Goal: Transaction & Acquisition: Purchase product/service

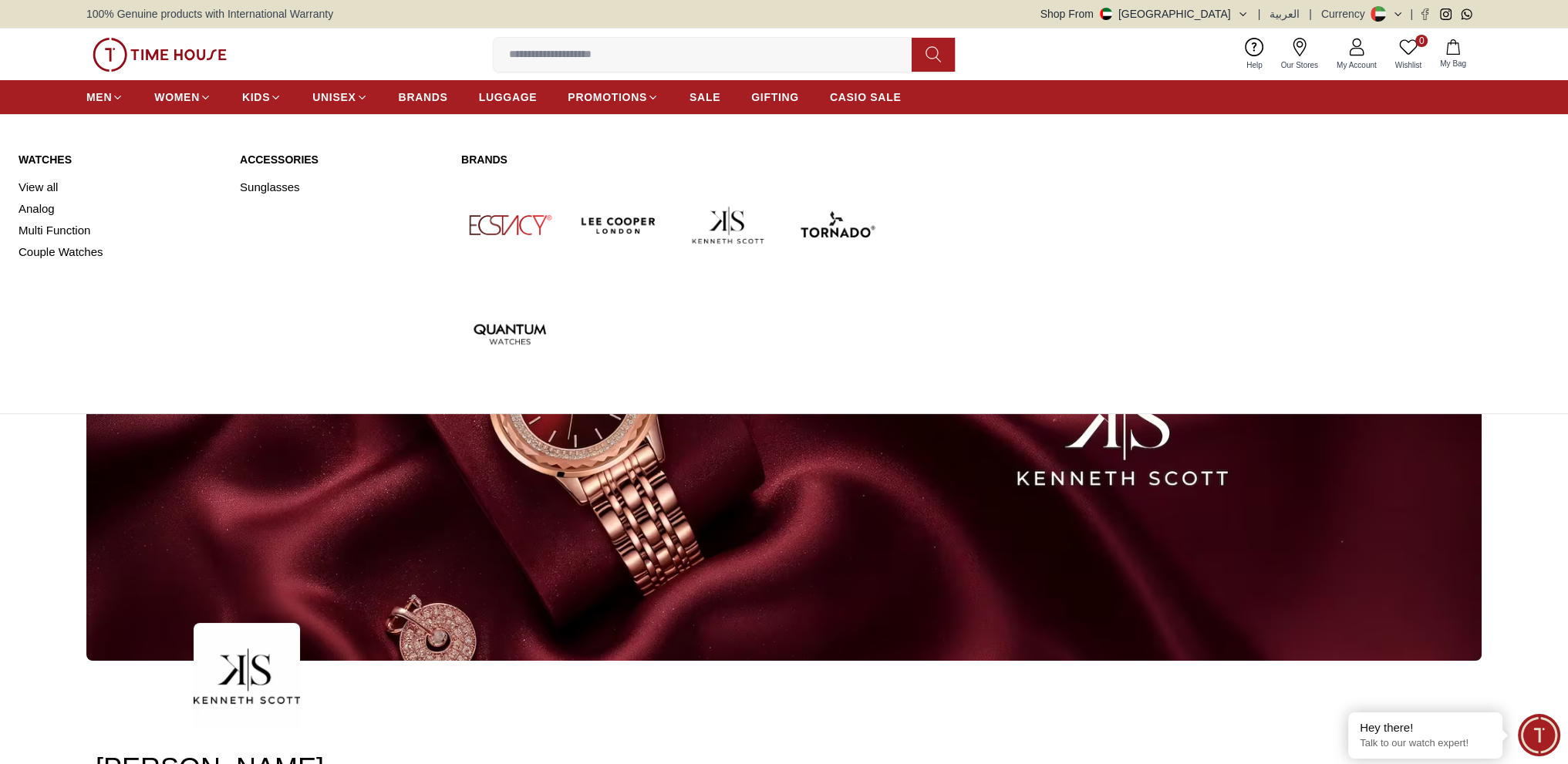
click at [730, 236] on img at bounding box center [728, 224] width 98 height 97
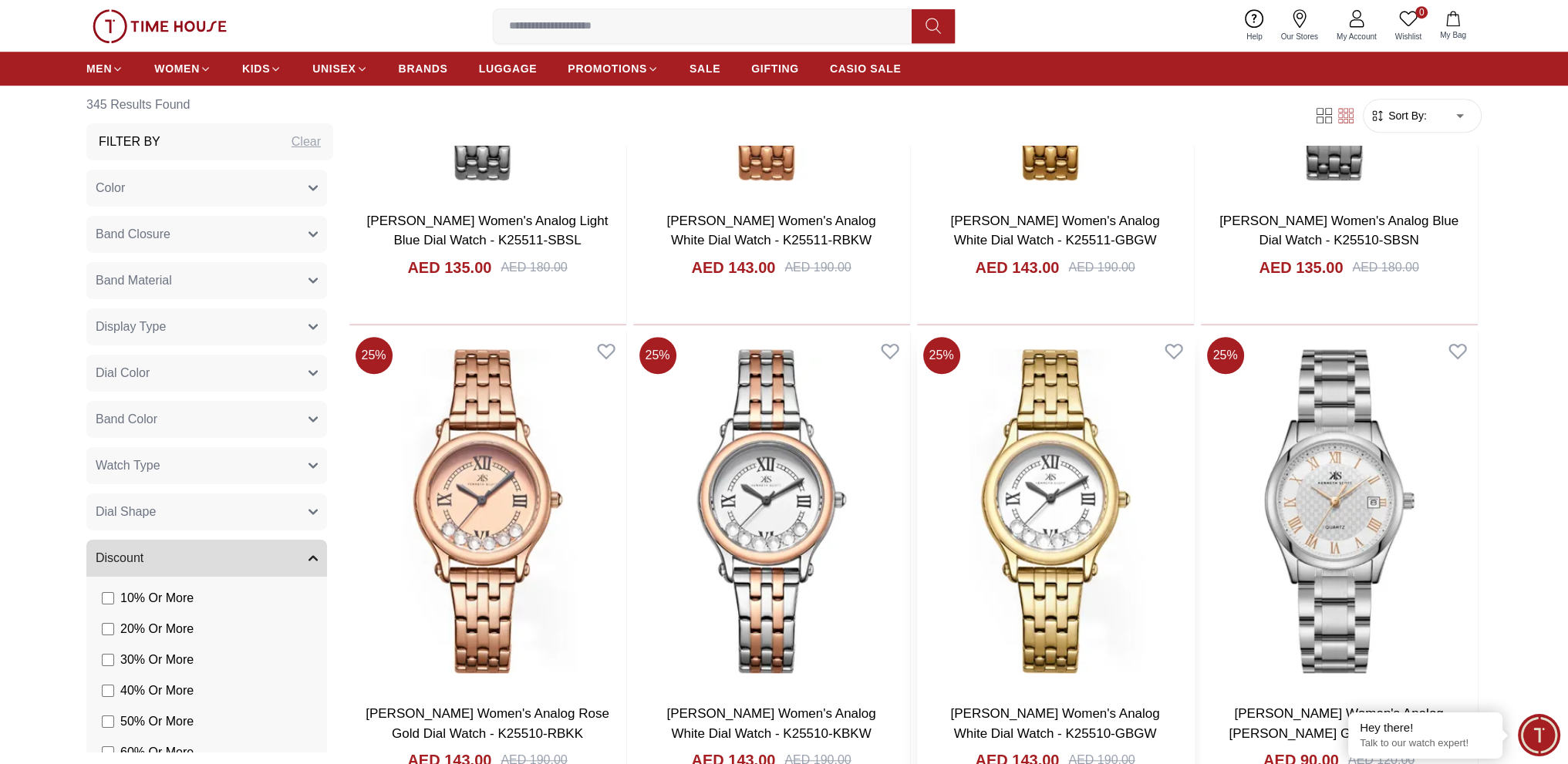
scroll to position [1695, 0]
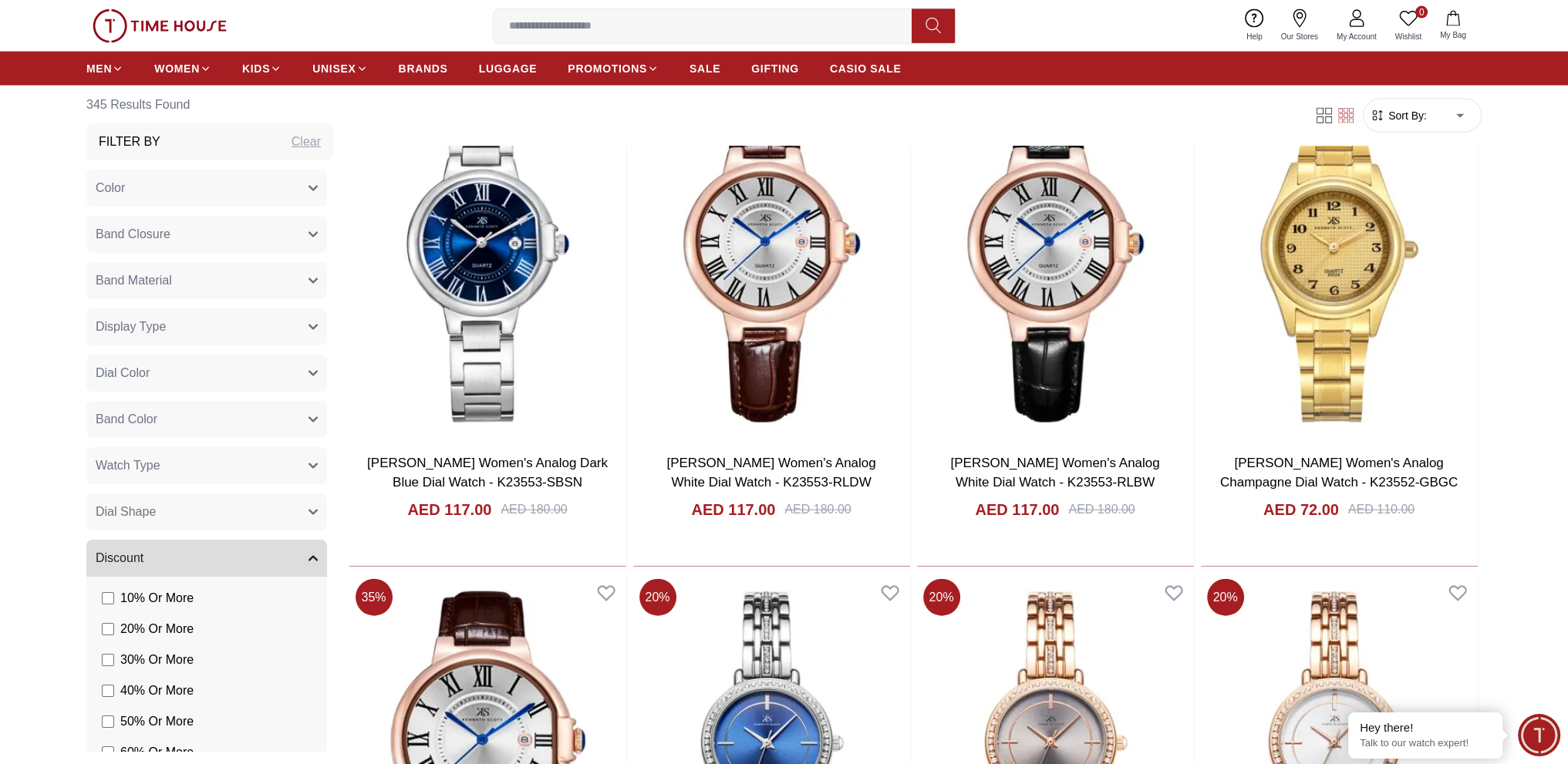
scroll to position [4328, 0]
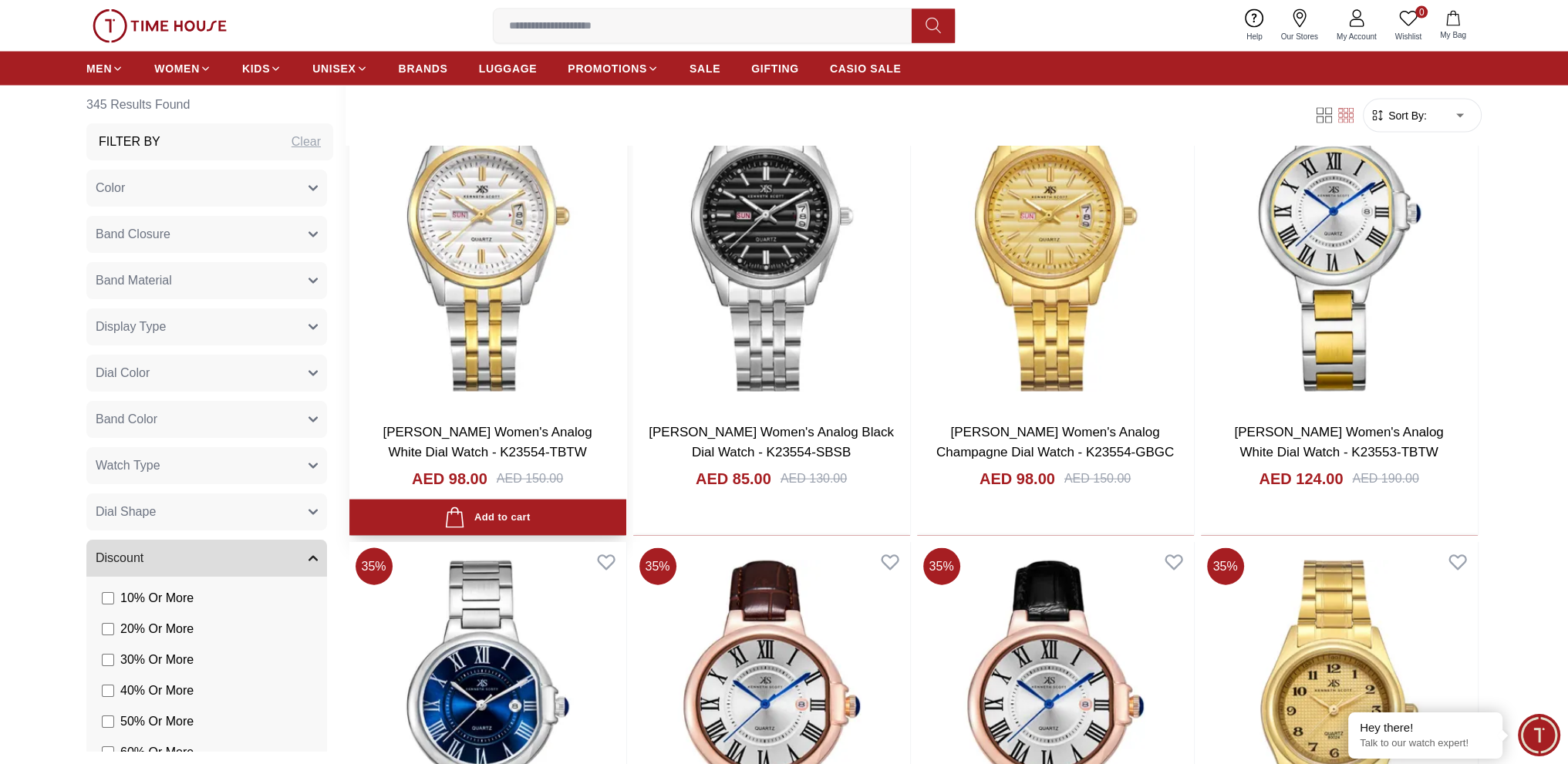
click at [509, 239] on img at bounding box center [488, 228] width 277 height 361
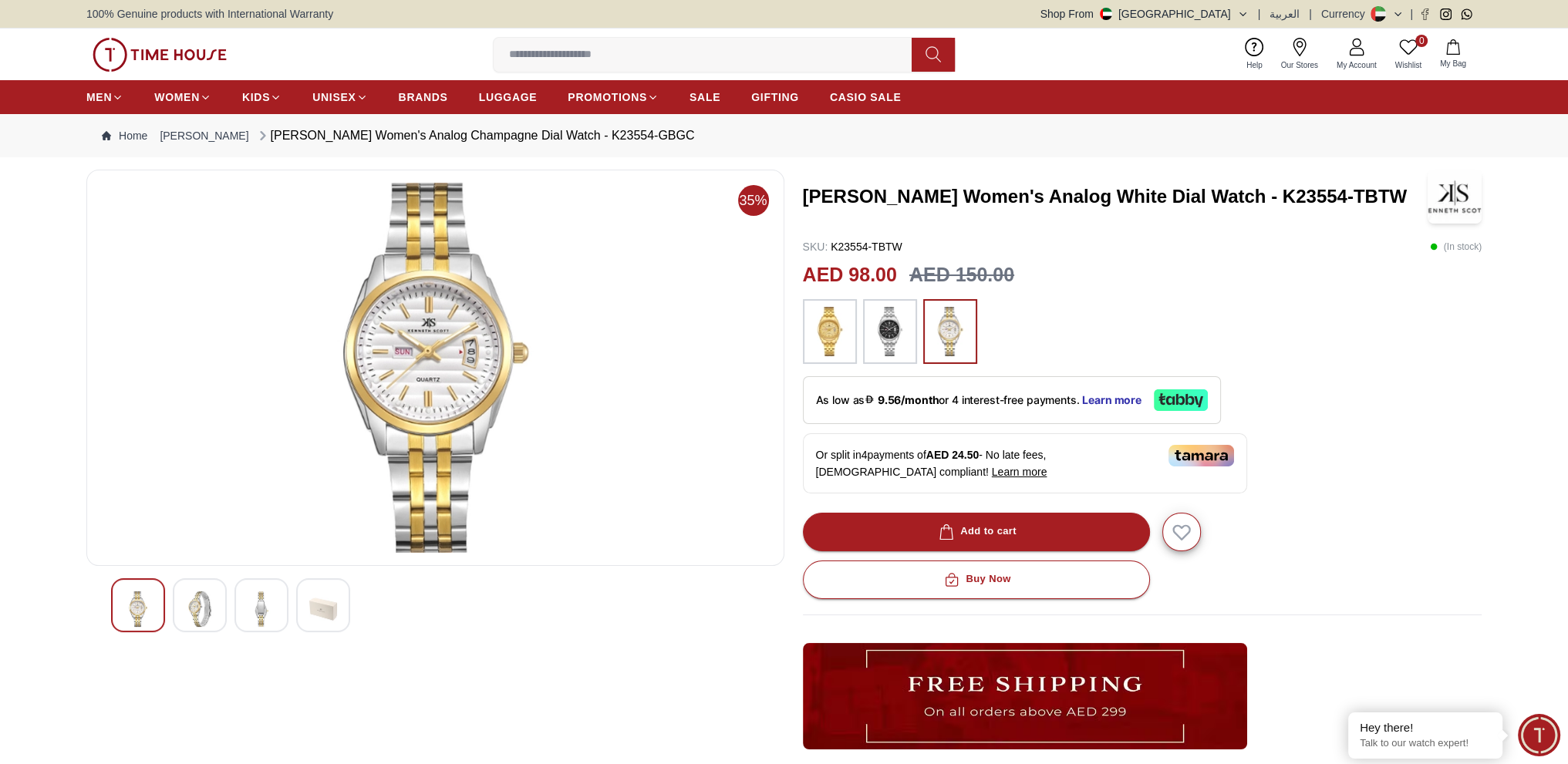
click at [334, 606] on img at bounding box center [323, 608] width 28 height 35
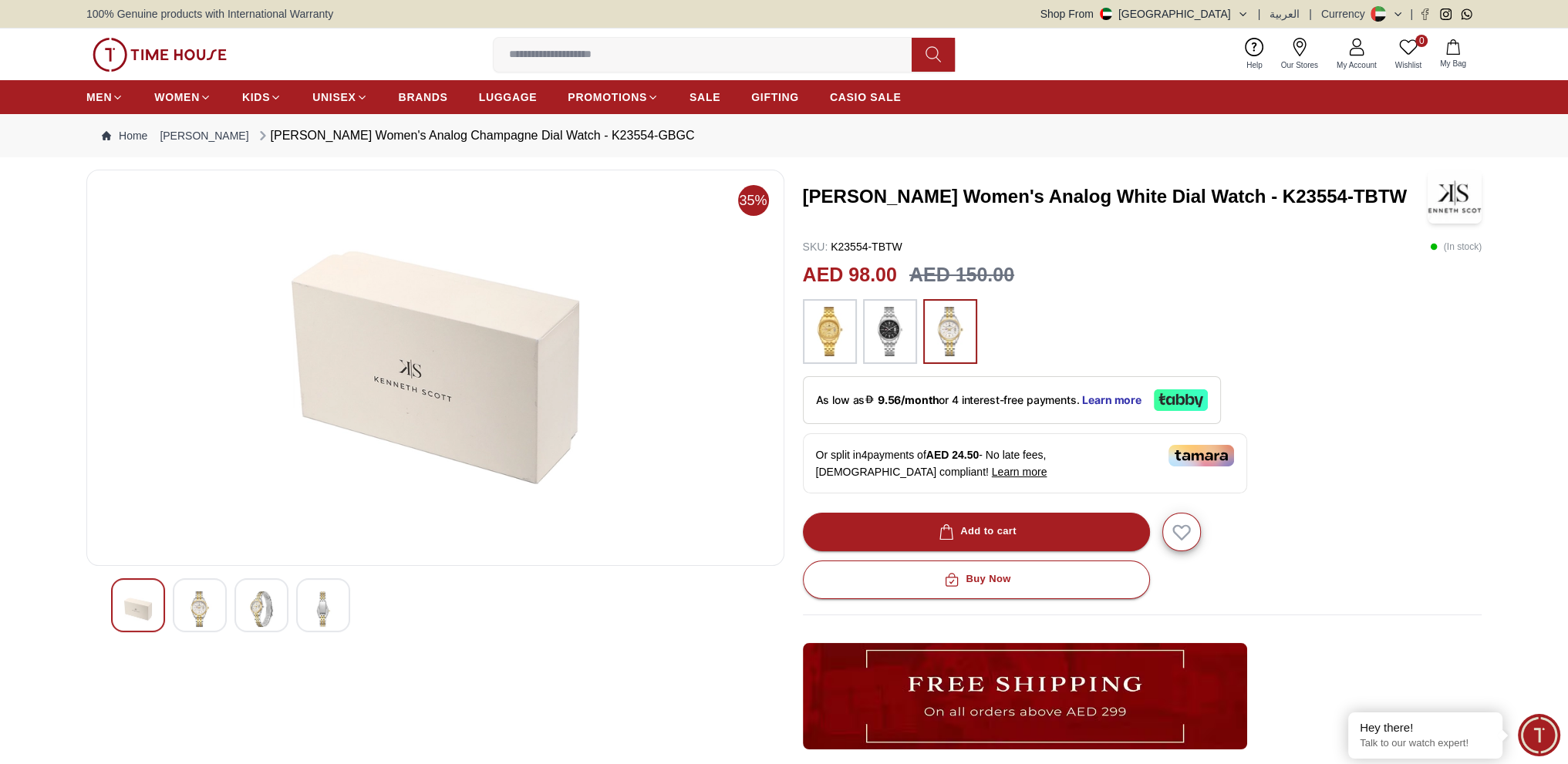
click at [272, 613] on img at bounding box center [261, 608] width 28 height 35
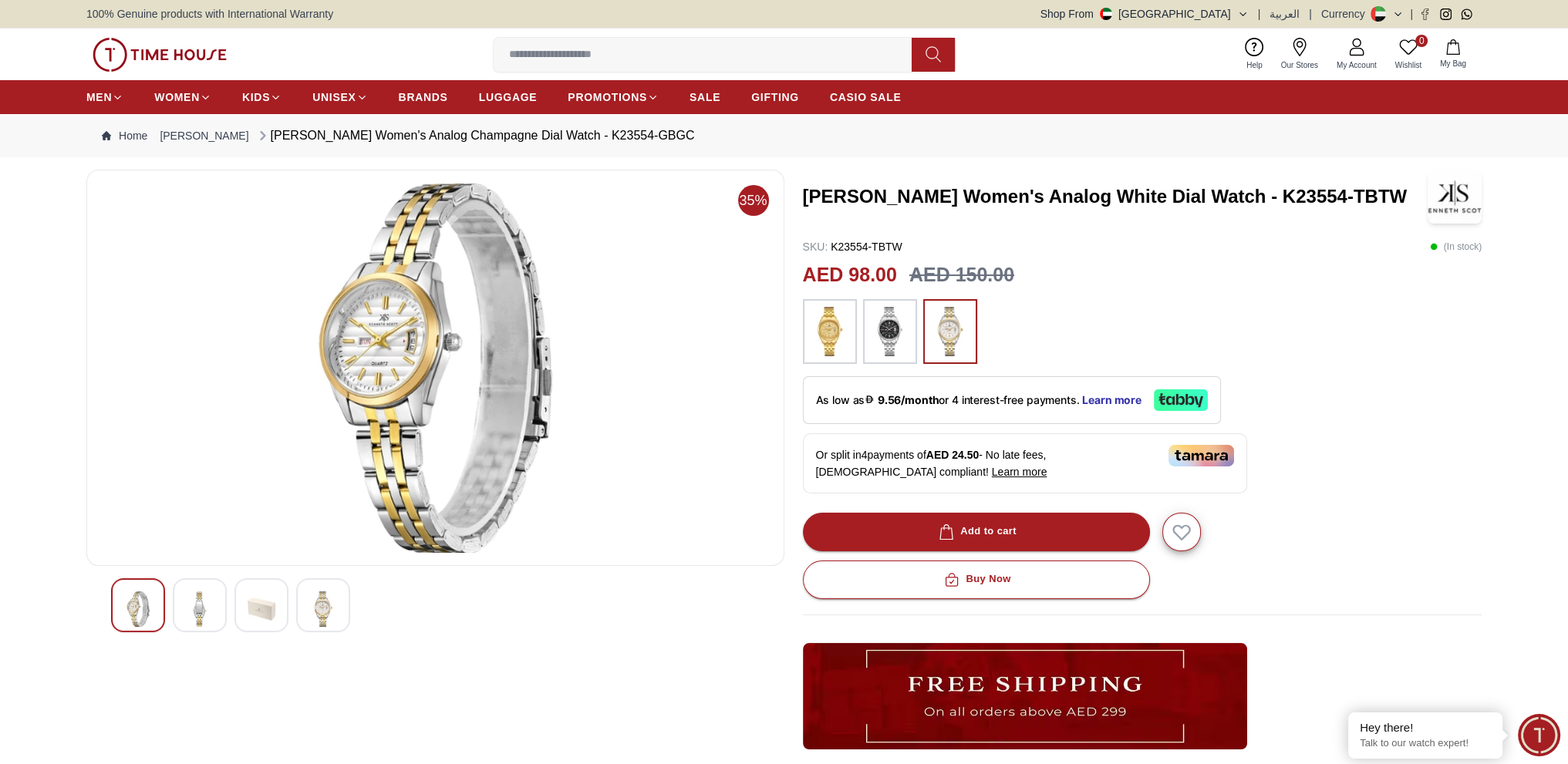
click at [186, 602] on img at bounding box center [200, 608] width 28 height 35
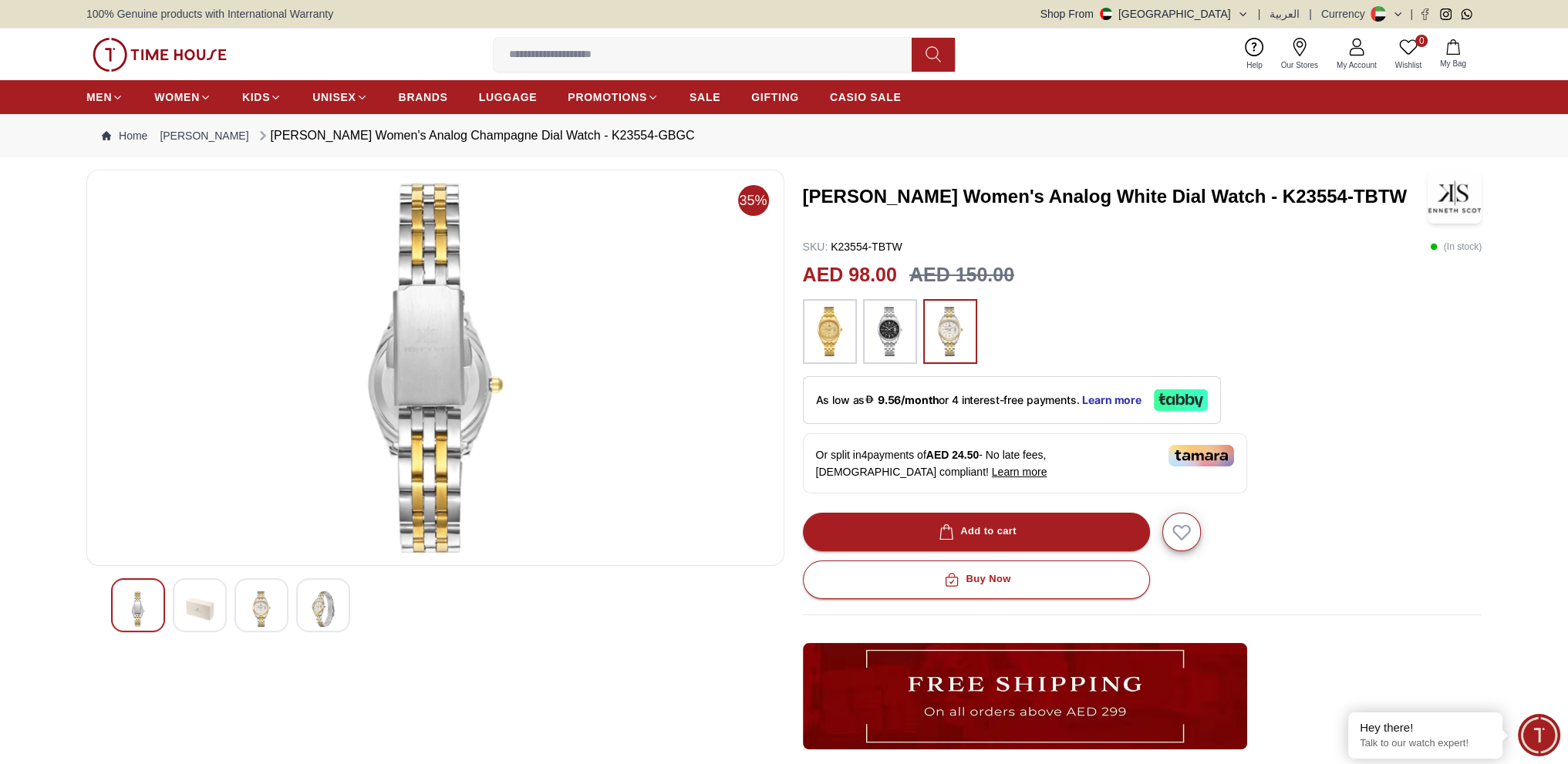
click at [139, 612] on img at bounding box center [138, 608] width 28 height 35
click at [1206, 456] on img at bounding box center [1201, 456] width 66 height 22
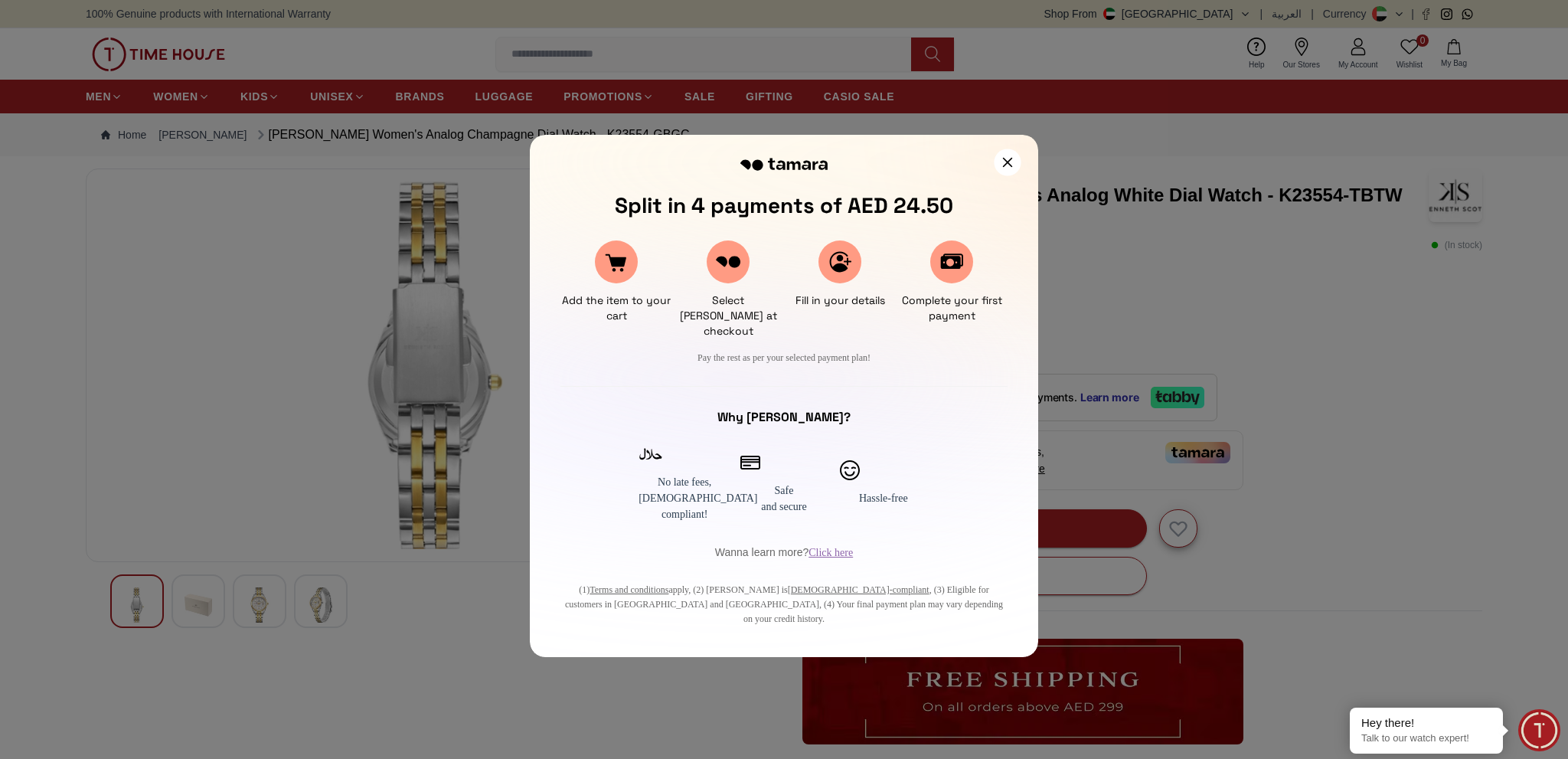
click at [1008, 163] on icon at bounding box center [1008, 162] width 10 height 10
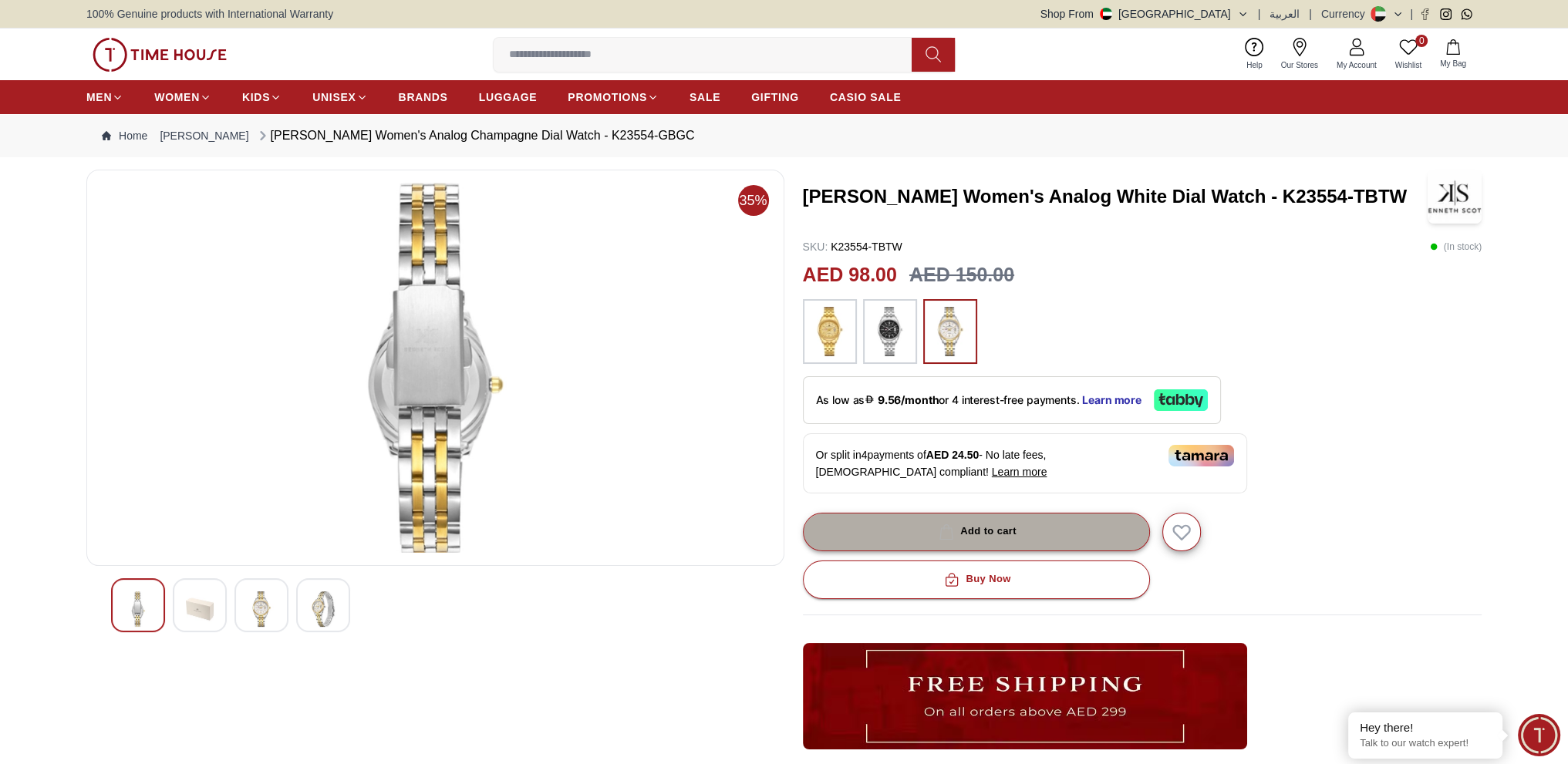
click at [1014, 523] on div "Add to cart" at bounding box center [976, 532] width 81 height 18
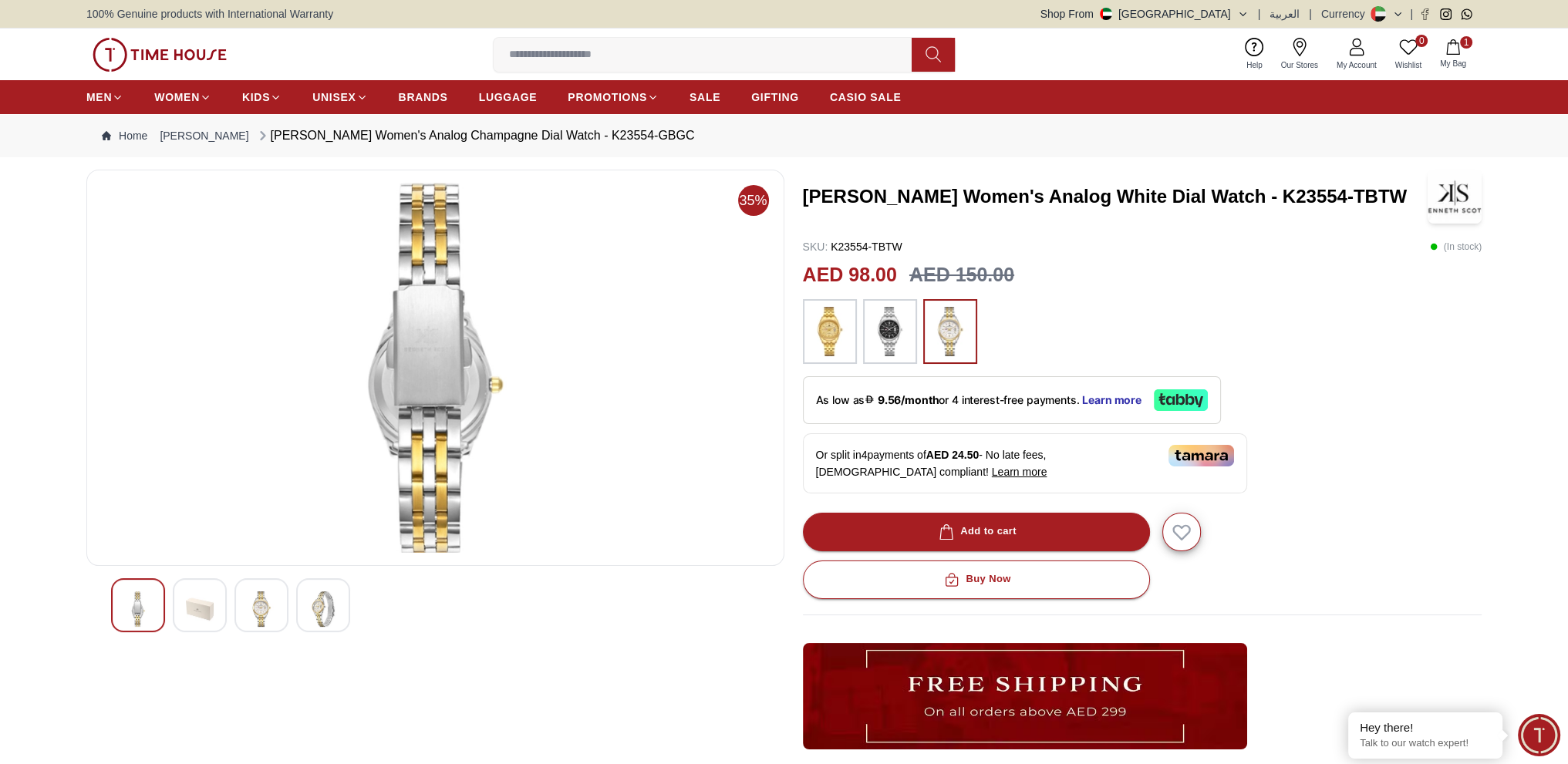
click at [1451, 52] on icon "button" at bounding box center [1453, 47] width 16 height 16
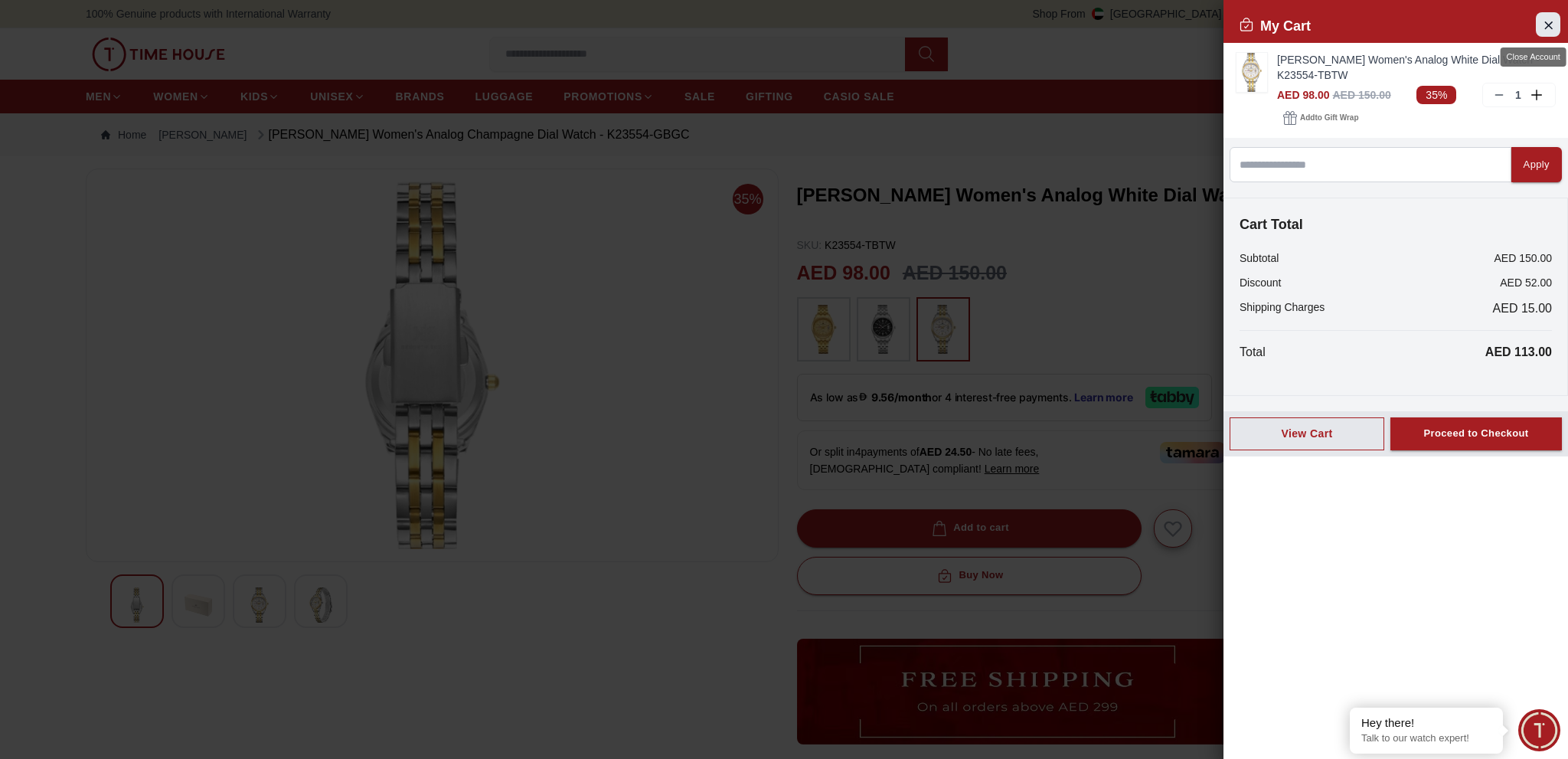
click at [1547, 23] on icon "Close Account" at bounding box center [1548, 24] width 7 height 7
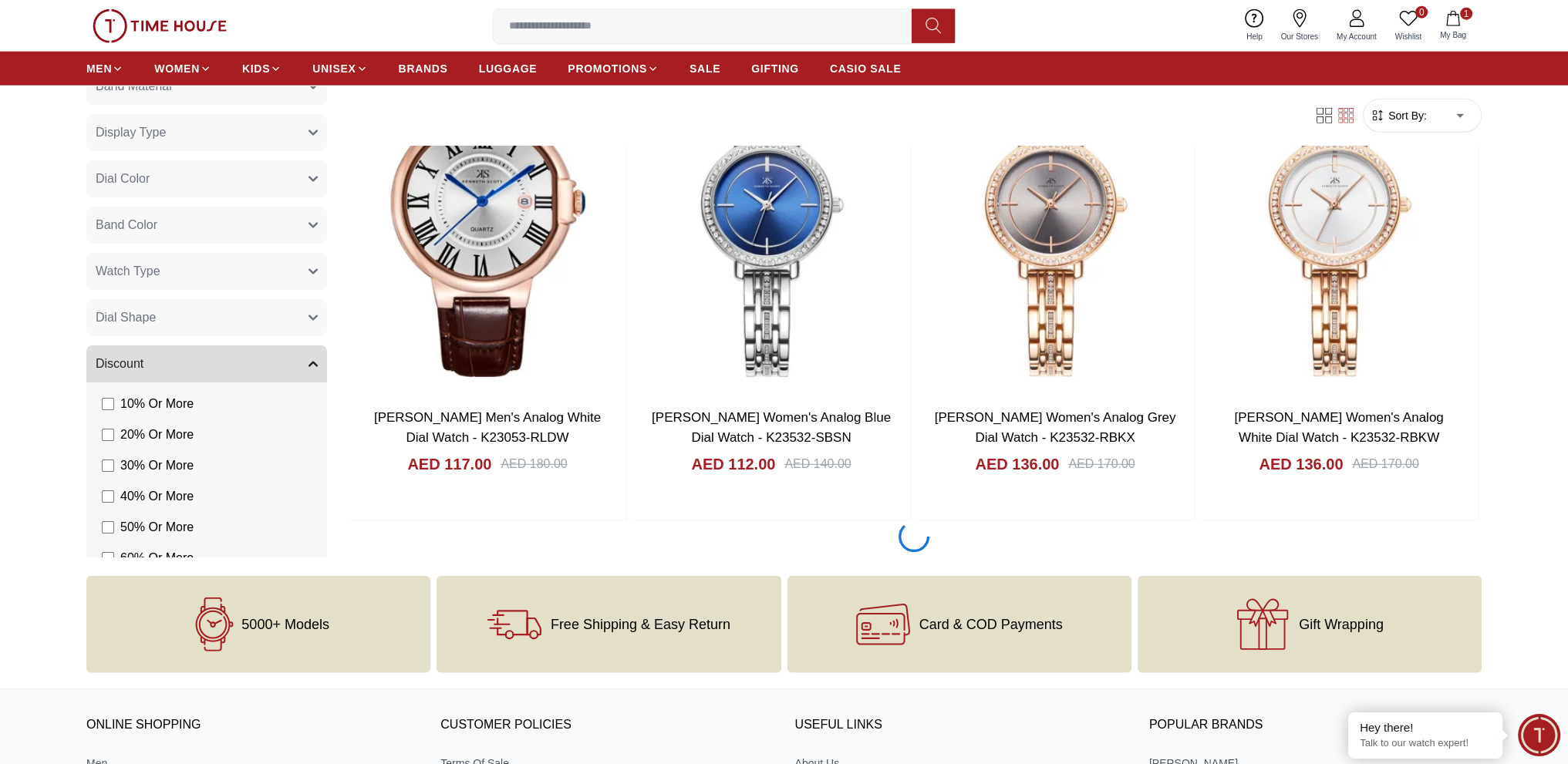
scroll to position [5251, 0]
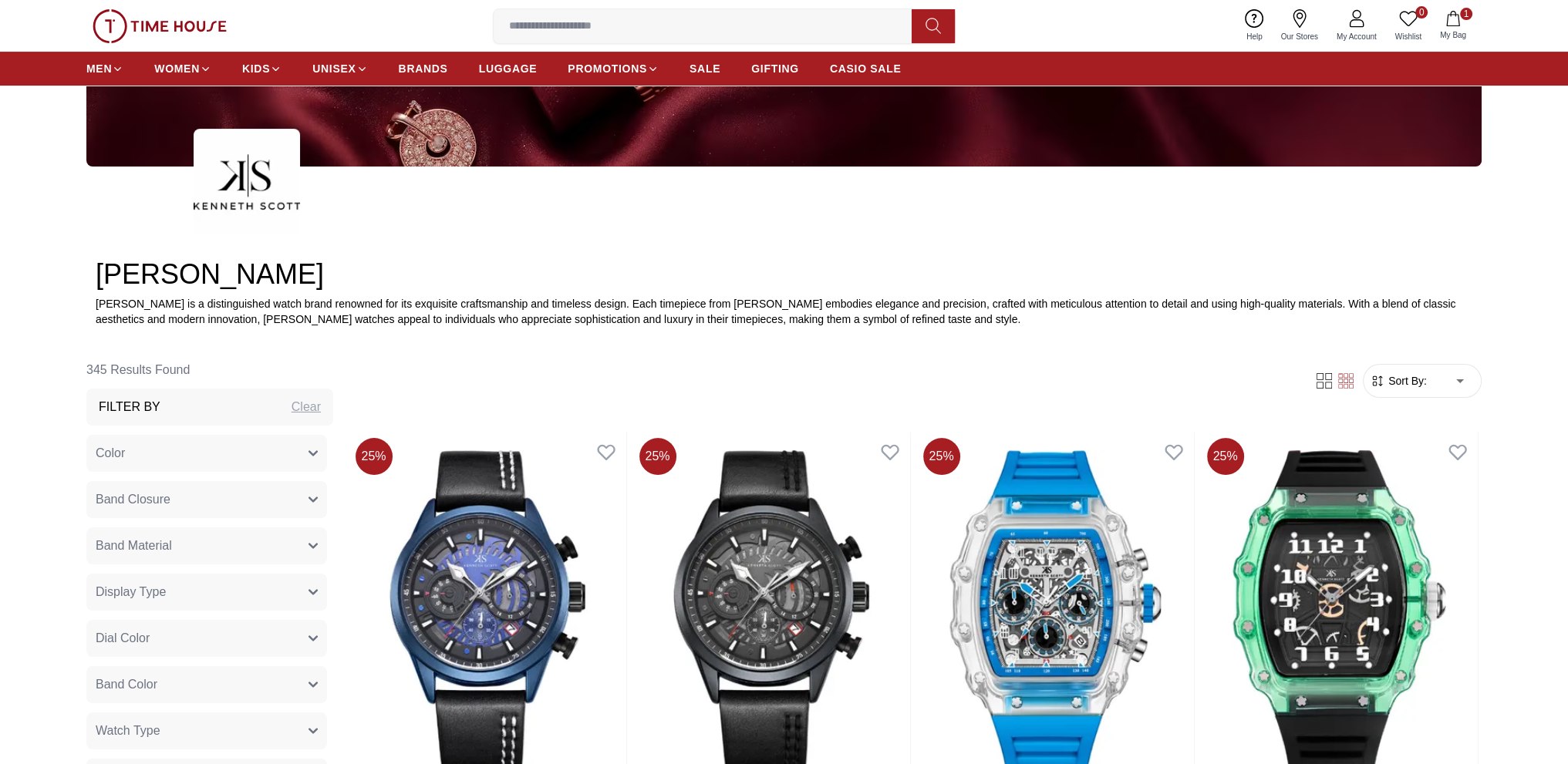
scroll to position [540, 0]
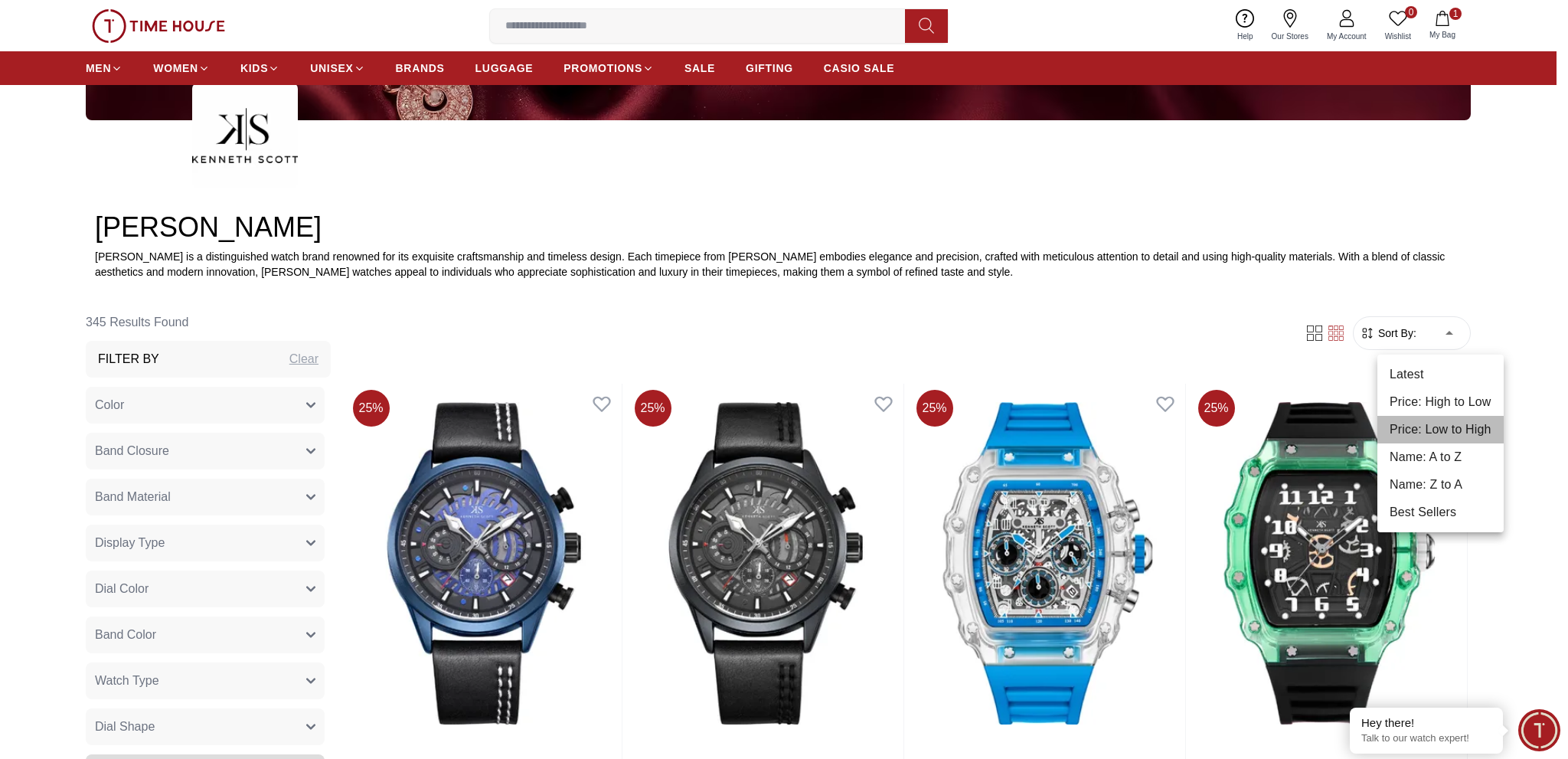
click at [1452, 430] on li "Price: Low to High" at bounding box center [1440, 429] width 126 height 27
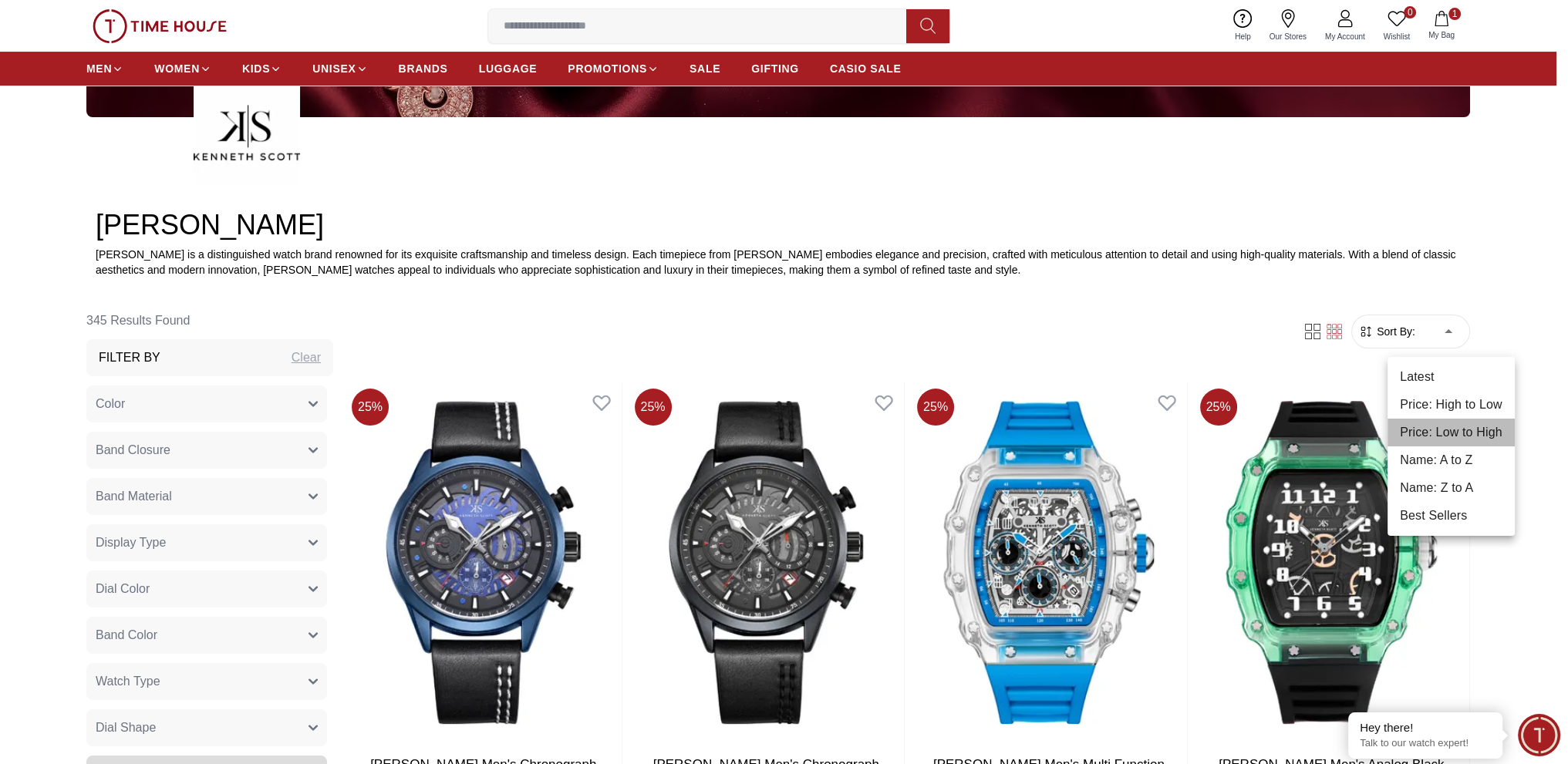
type input "*"
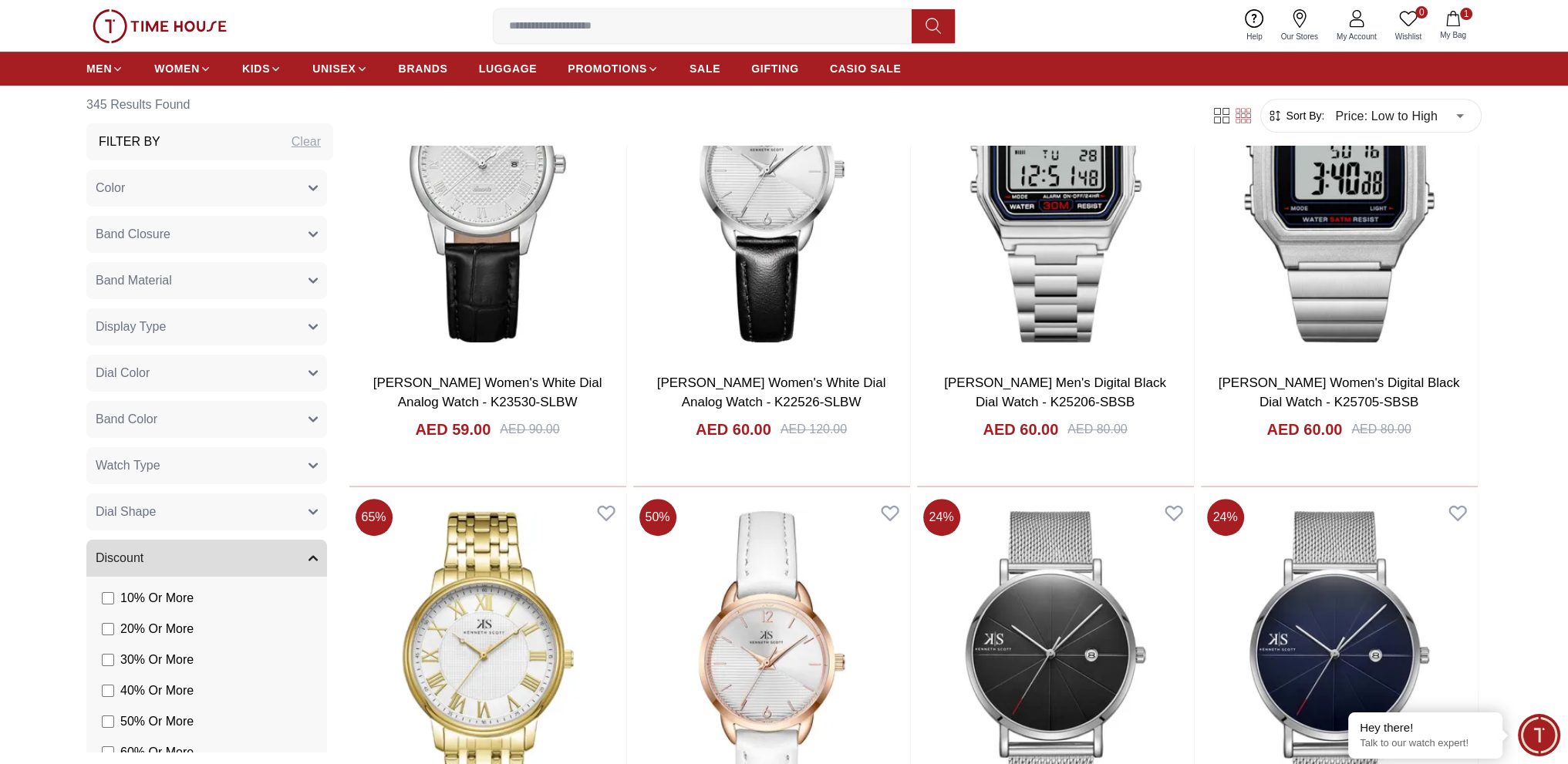
scroll to position [1002, 0]
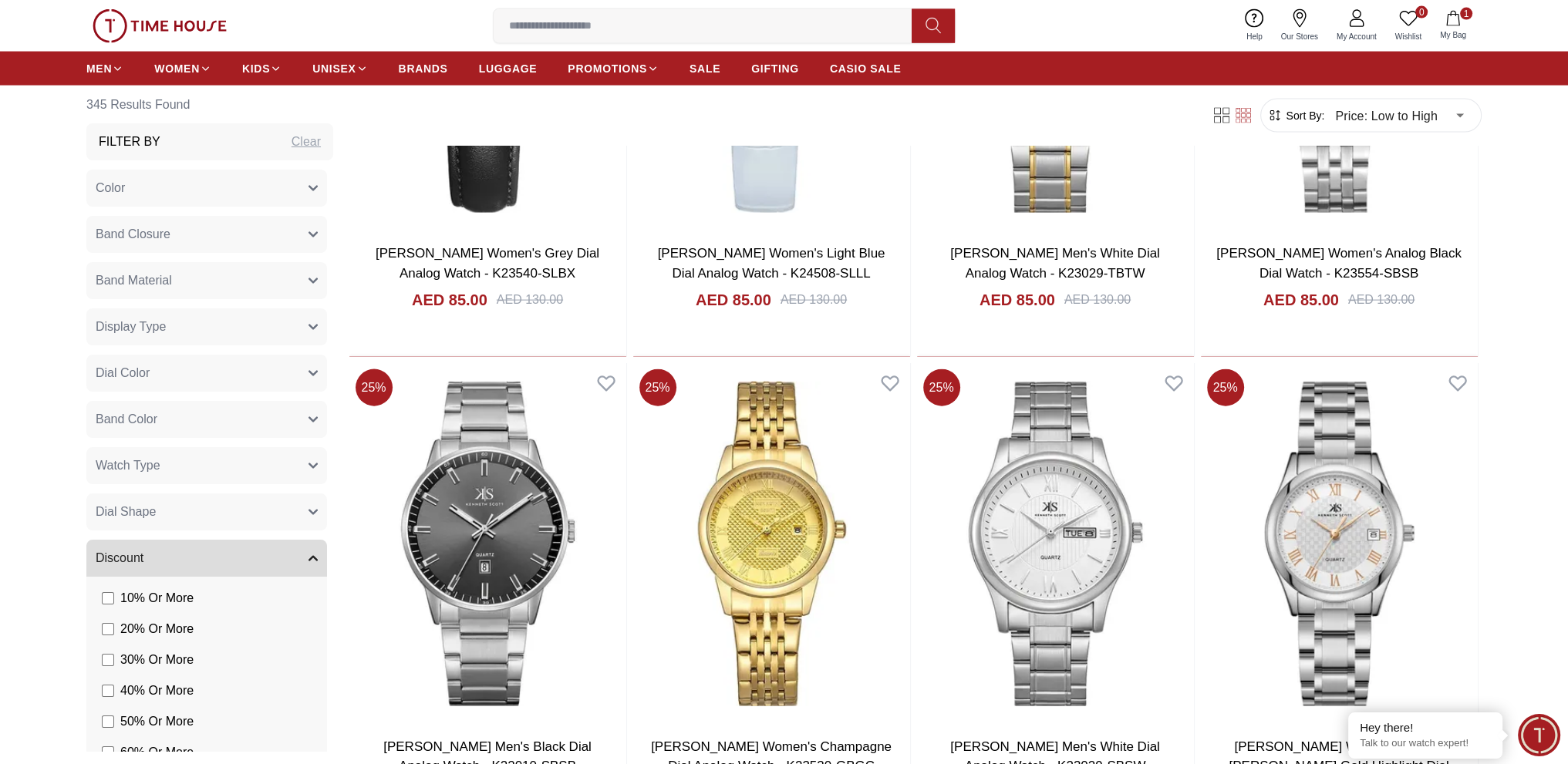
scroll to position [4624, 0]
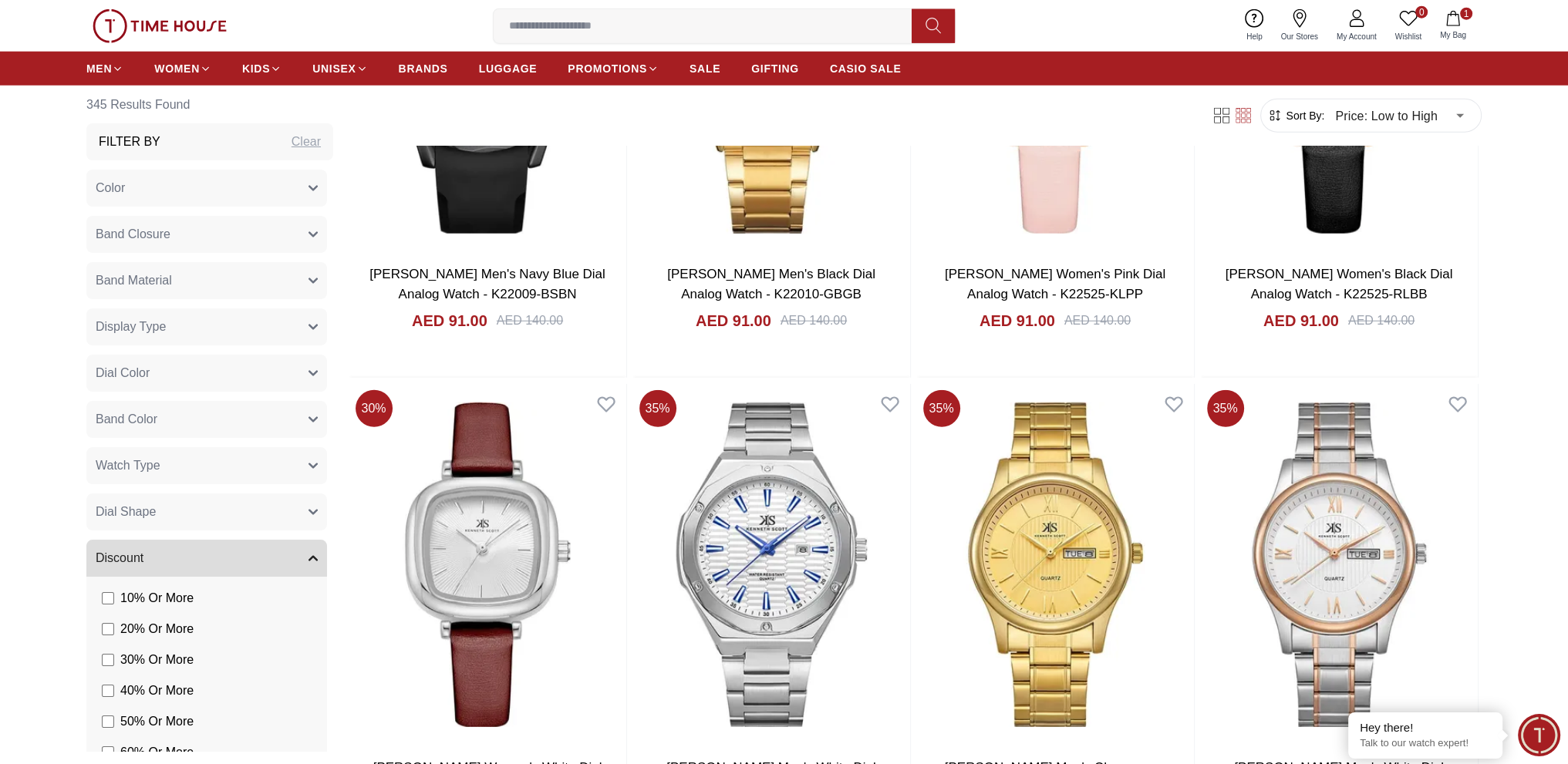
scroll to position [5780, 0]
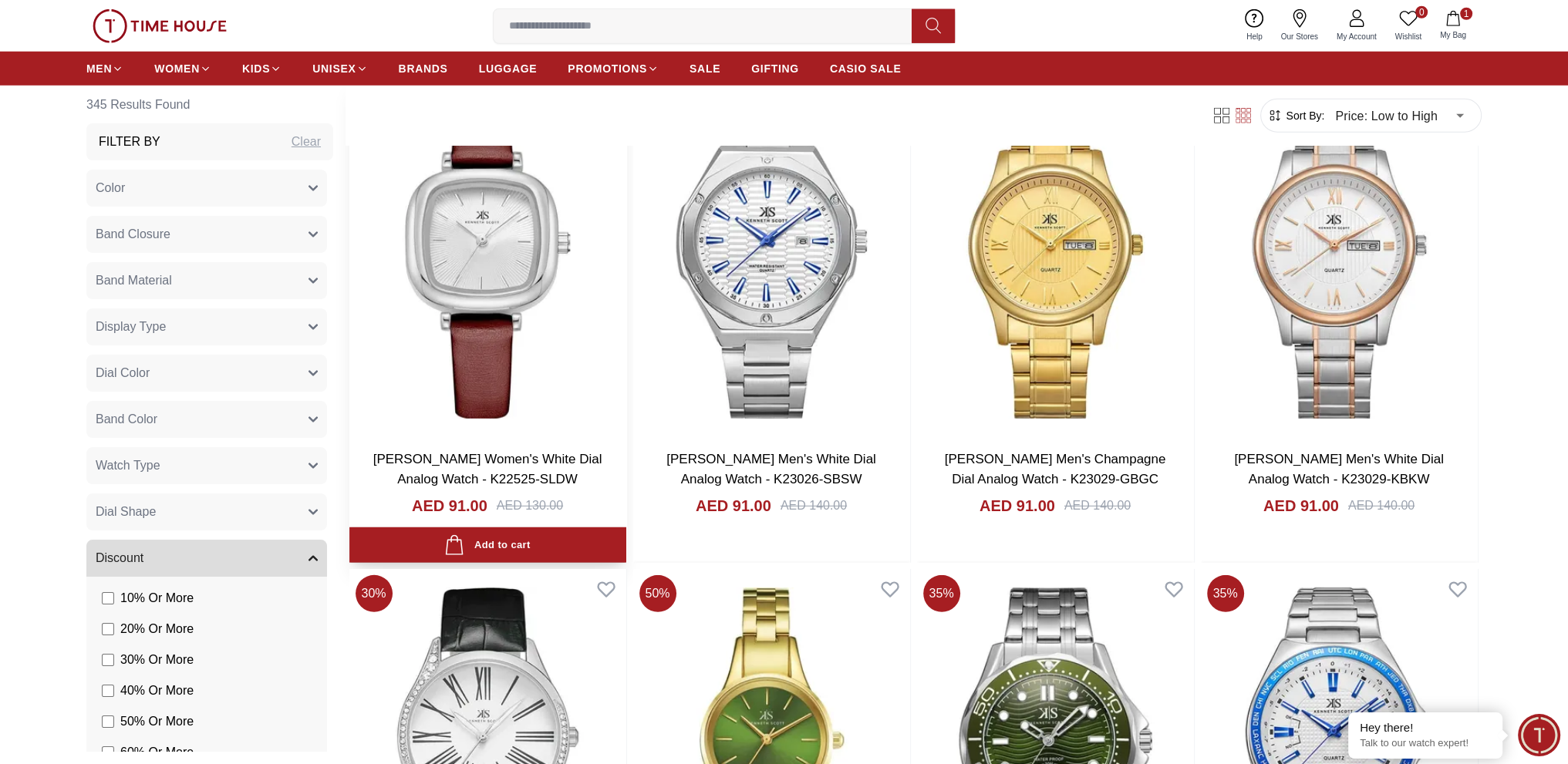
click at [510, 370] on img at bounding box center [488, 256] width 277 height 361
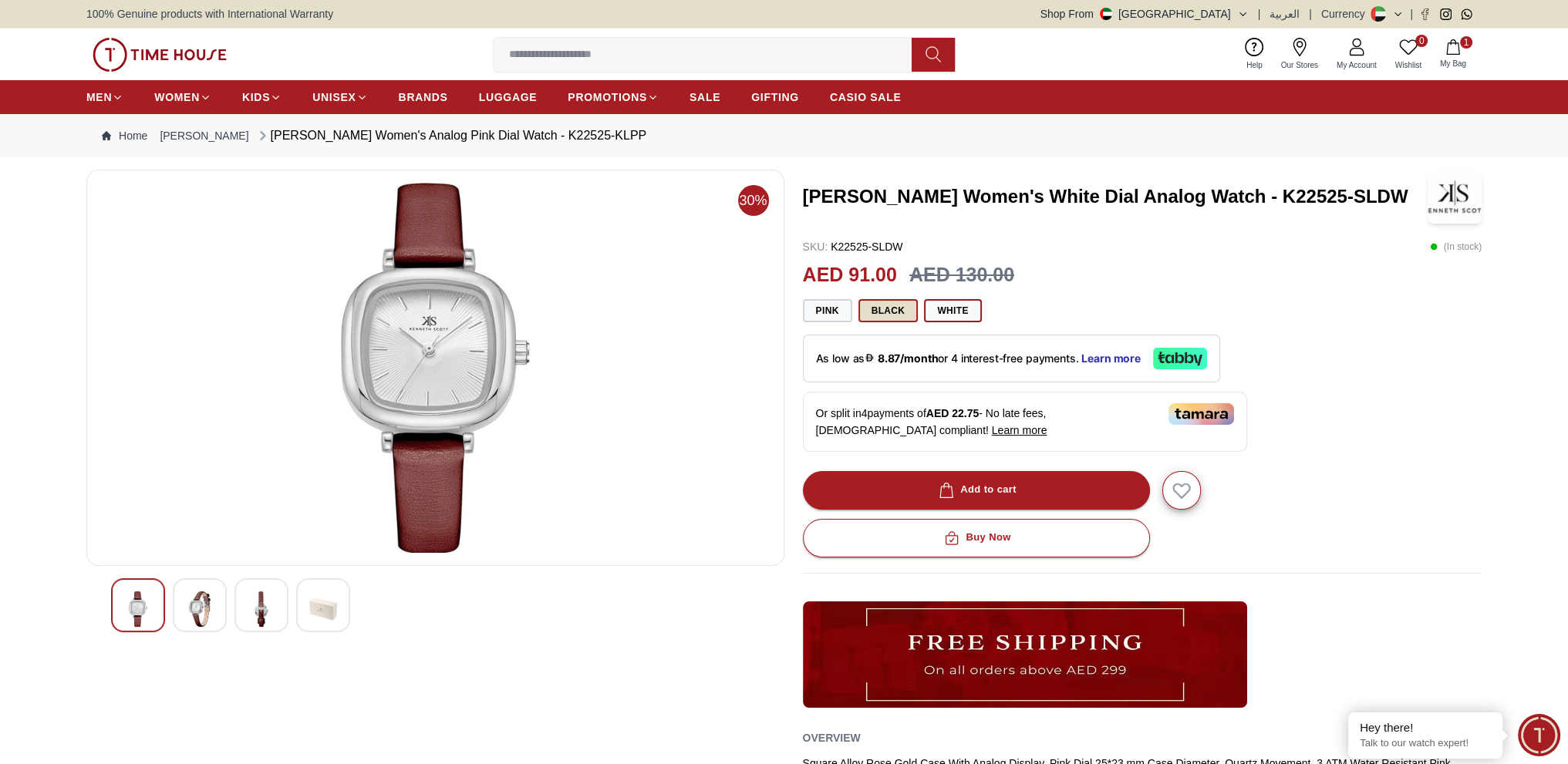
click at [882, 310] on button "Black" at bounding box center [887, 310] width 60 height 23
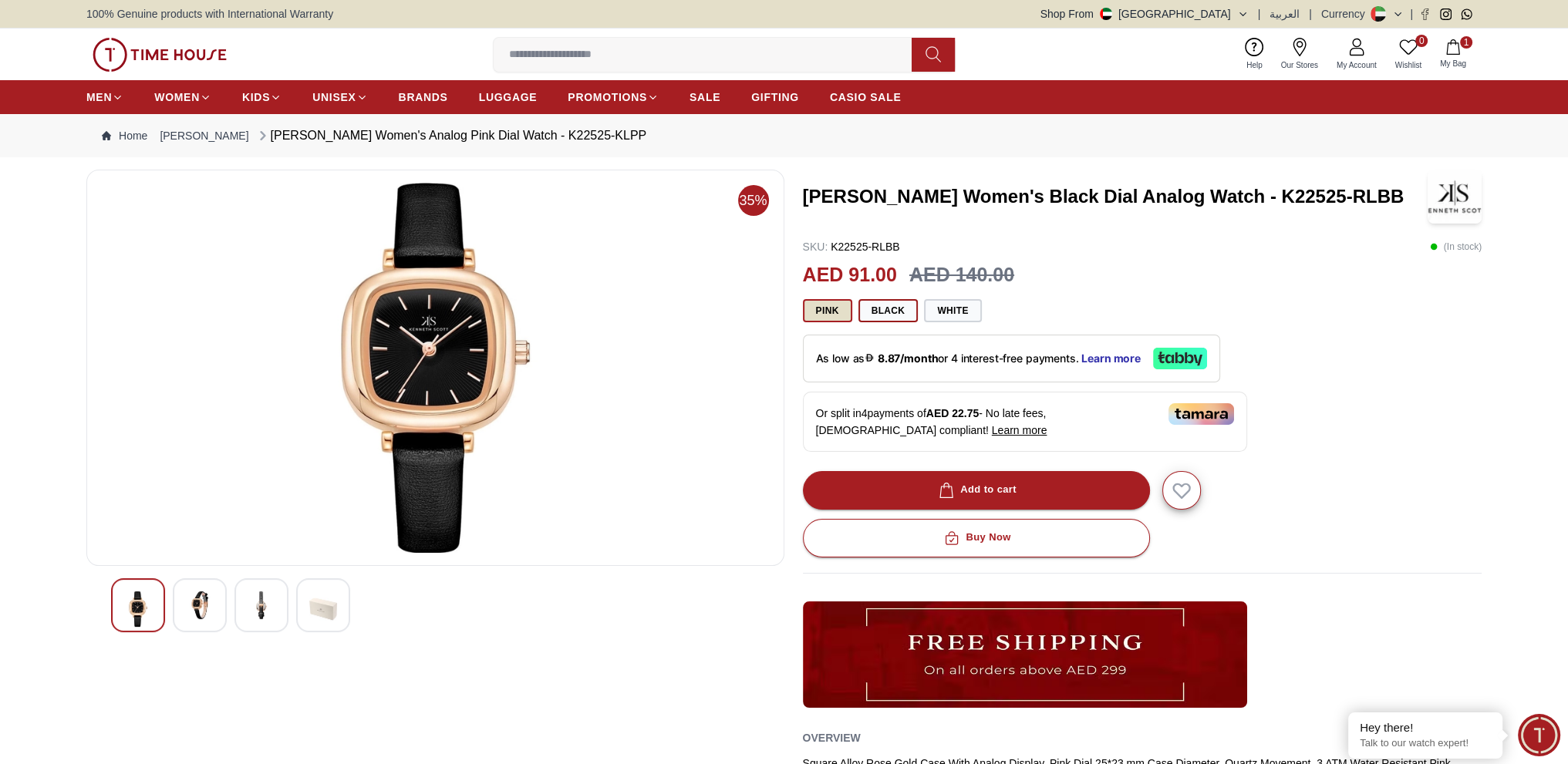
click at [818, 306] on button "Pink" at bounding box center [827, 310] width 49 height 23
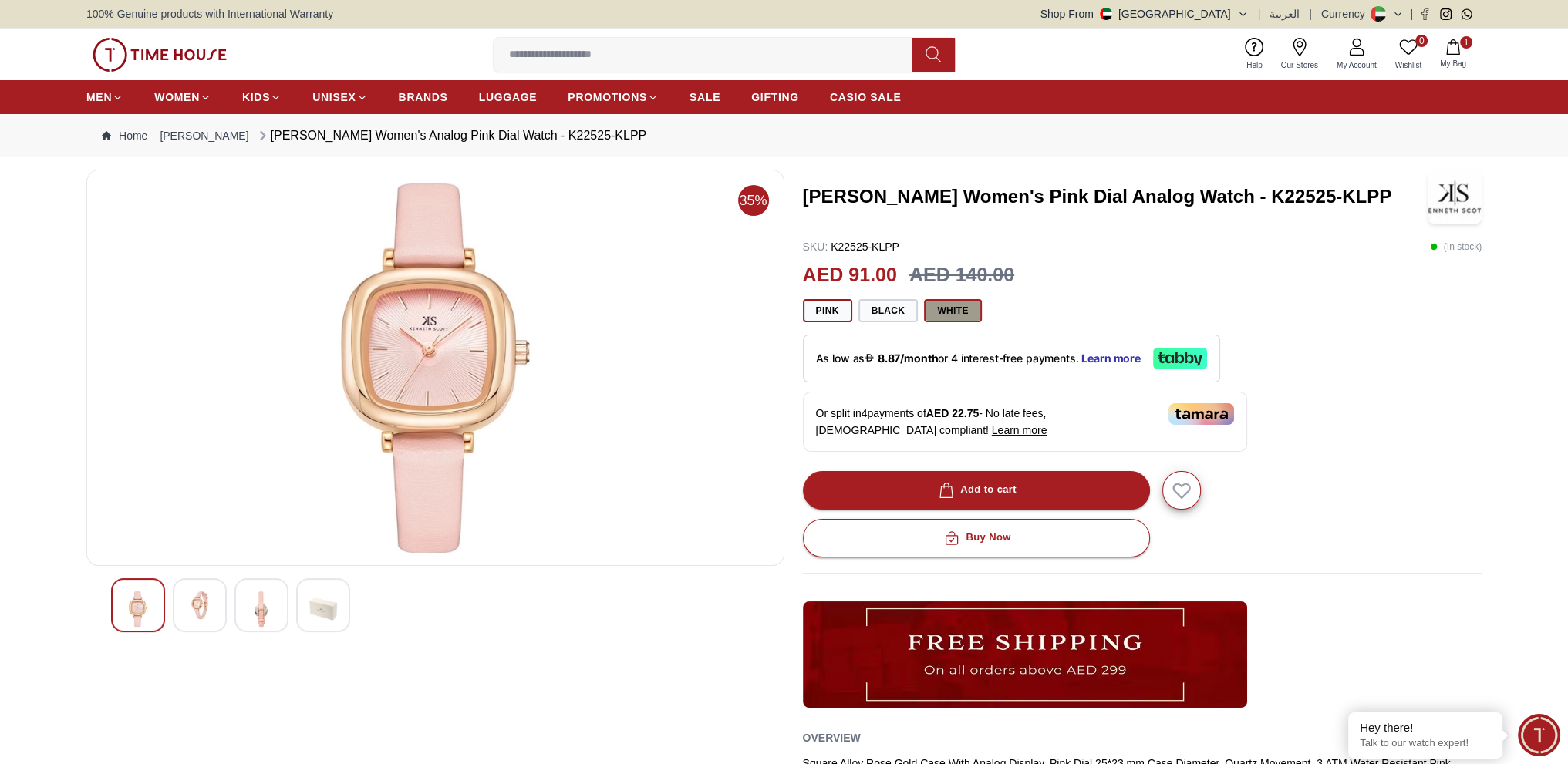
click at [947, 307] on button "White" at bounding box center [952, 310] width 57 height 23
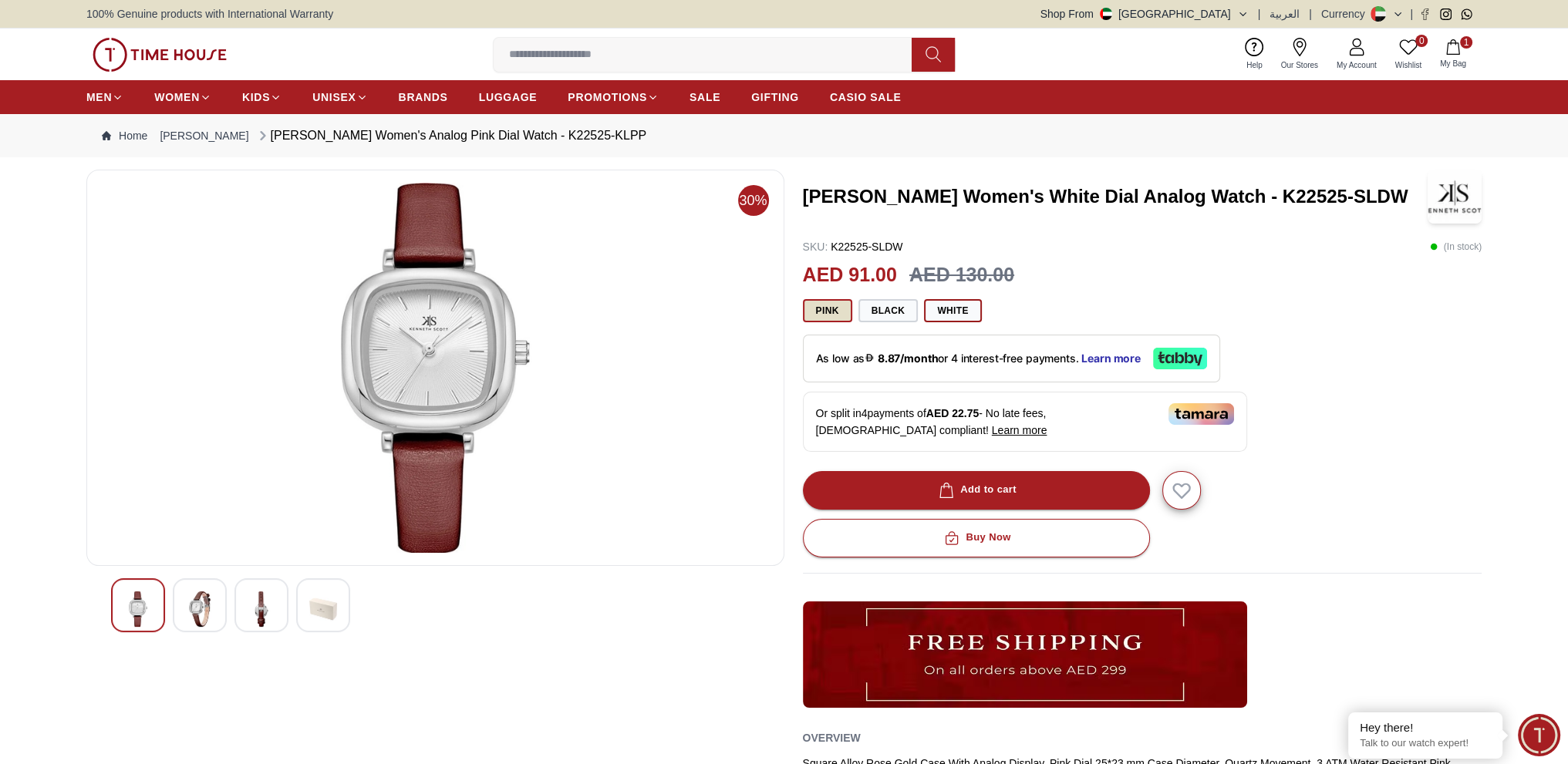
click at [829, 307] on button "Pink" at bounding box center [827, 310] width 49 height 23
click at [832, 313] on button "Pink" at bounding box center [827, 310] width 49 height 23
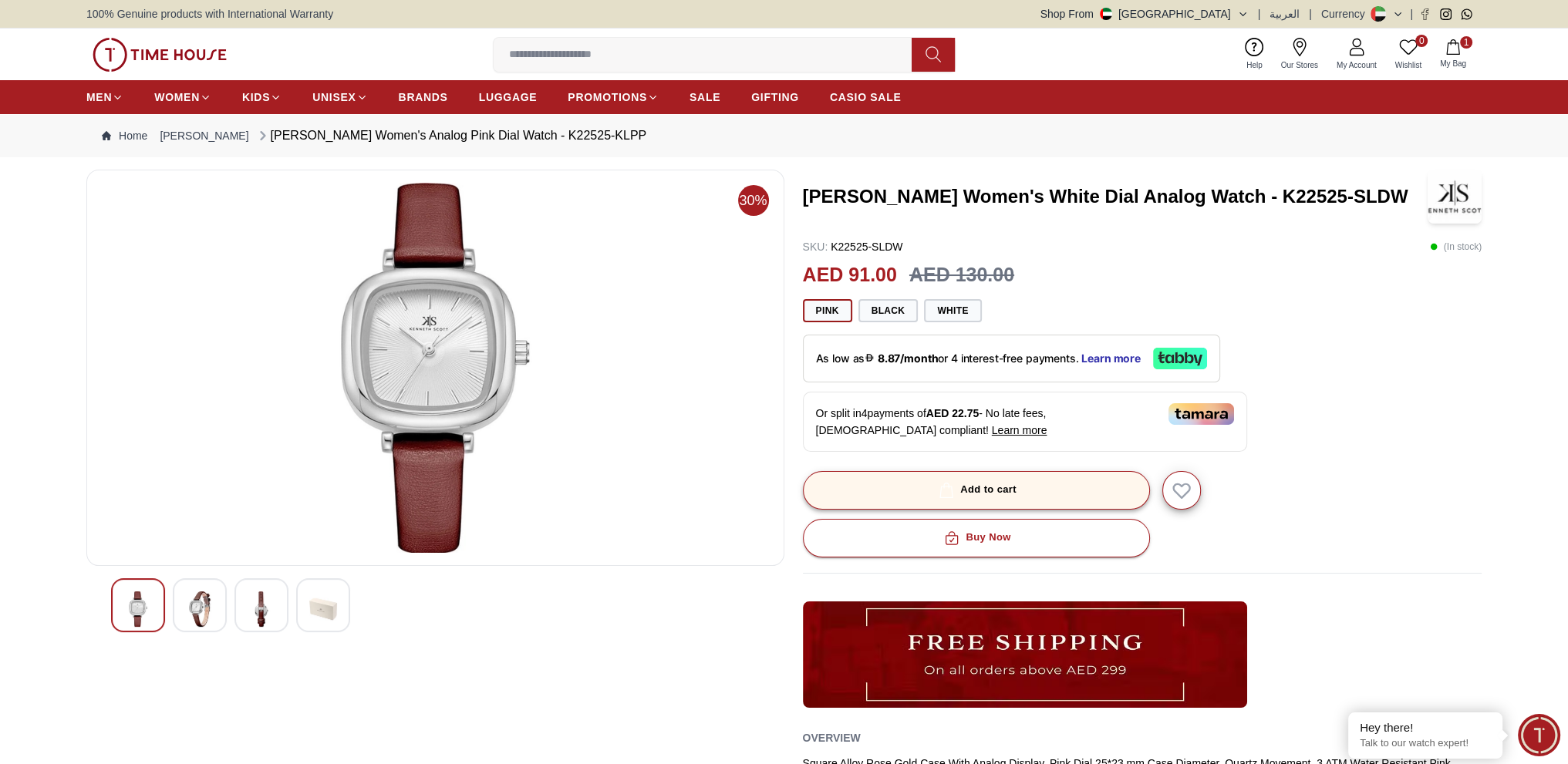
click at [1003, 487] on div "Add to cart" at bounding box center [976, 489] width 81 height 18
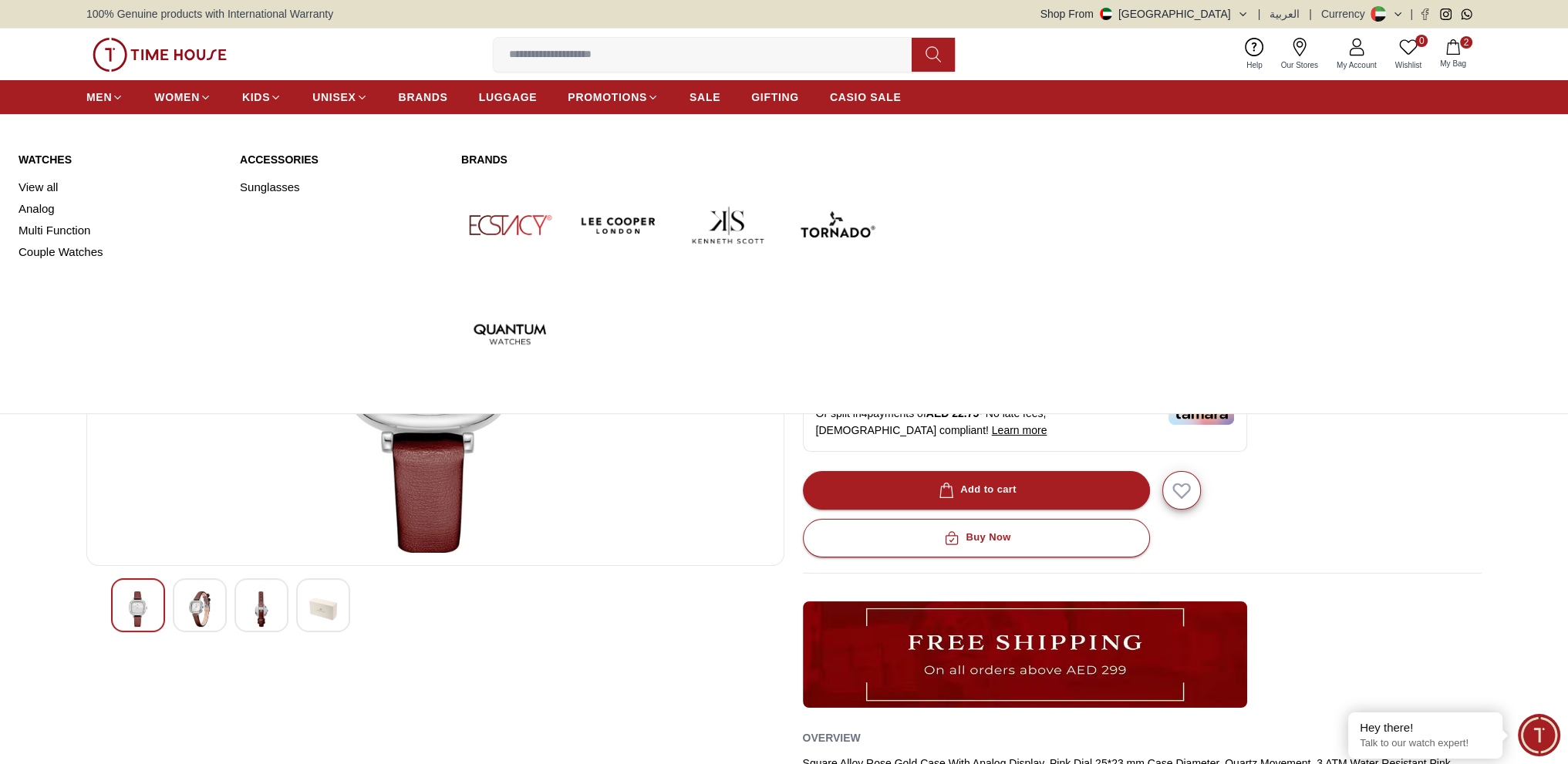
click at [726, 222] on img at bounding box center [728, 224] width 98 height 97
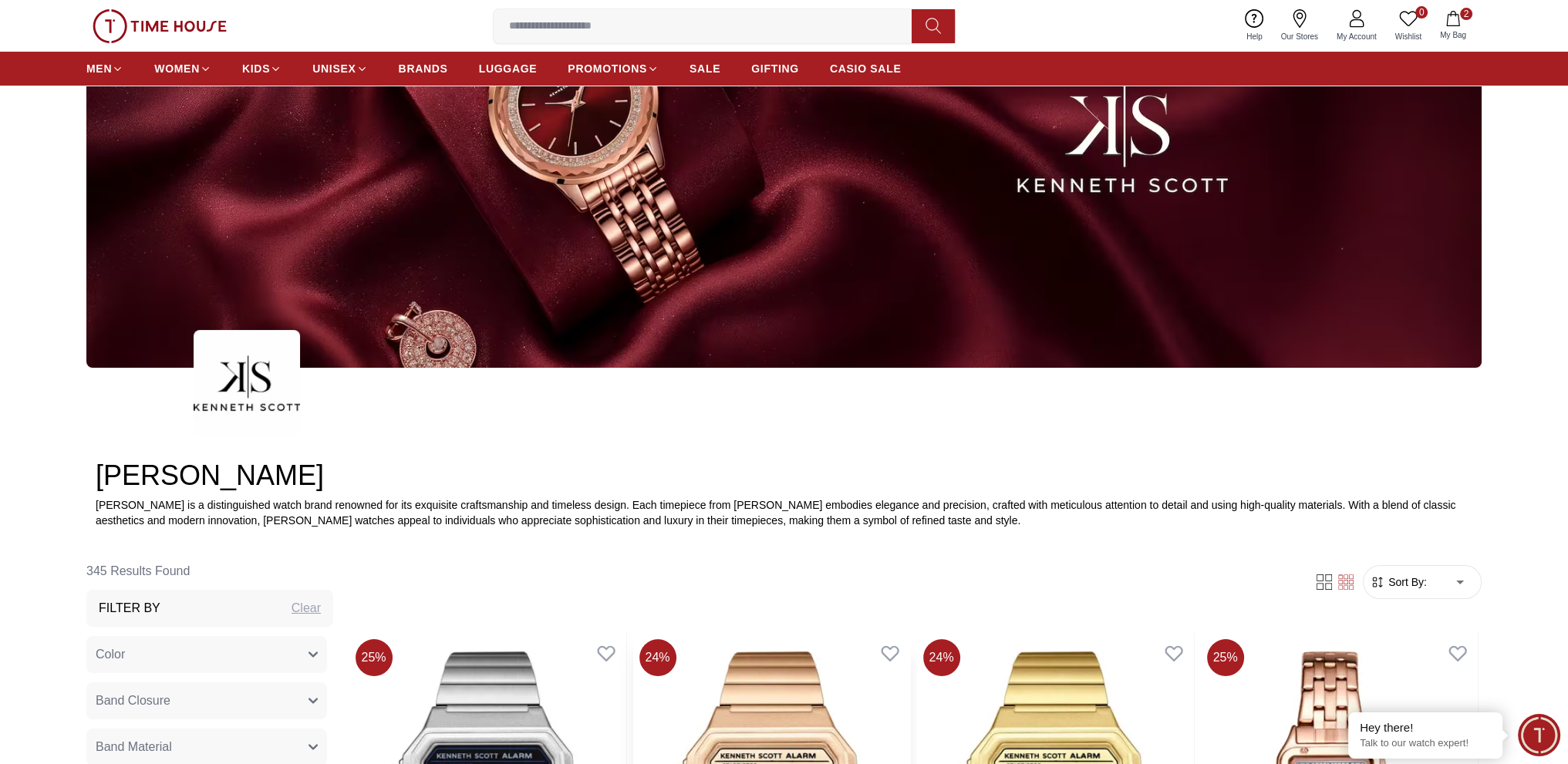
scroll to position [540, 0]
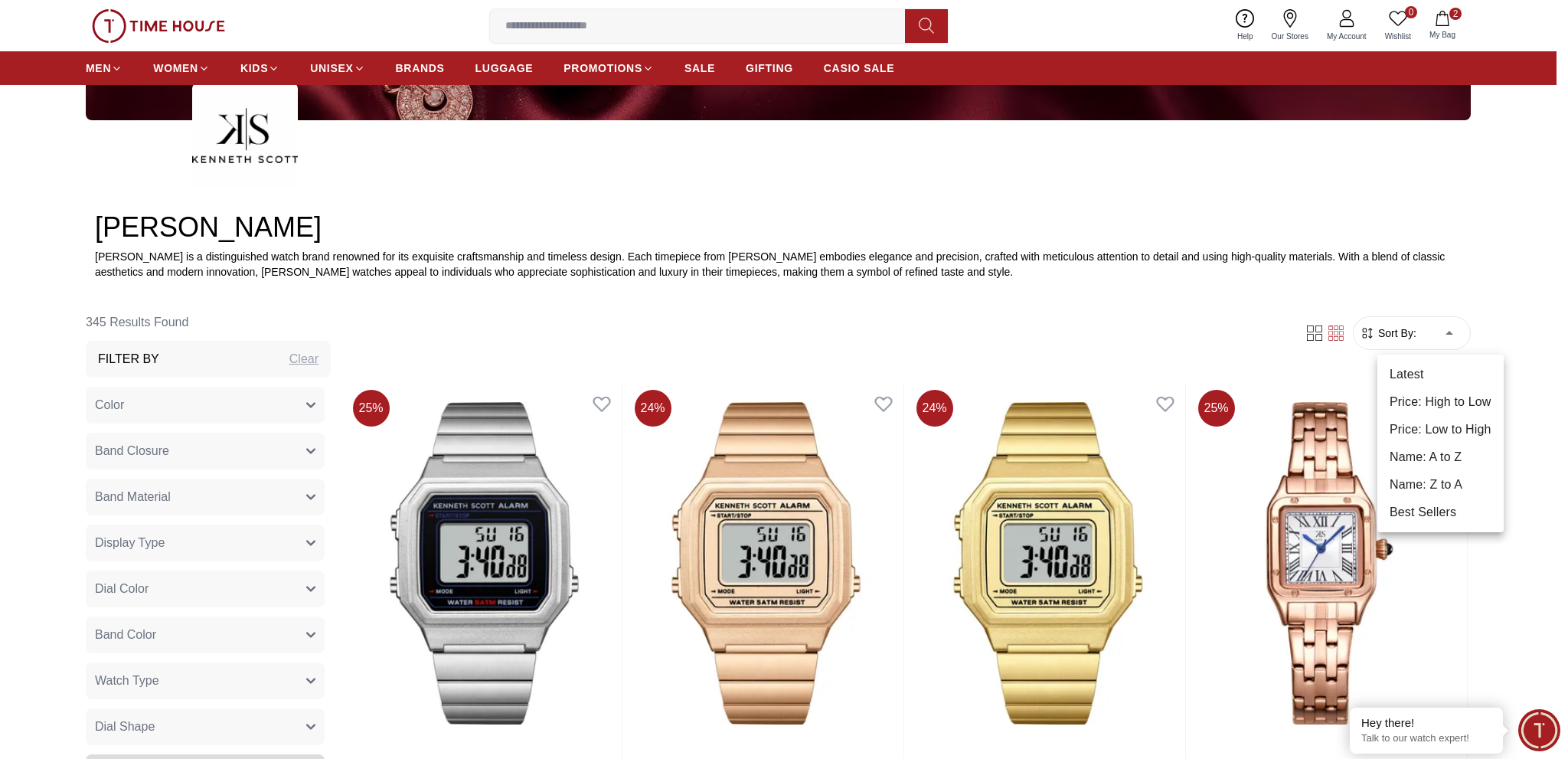
click at [1443, 513] on li "Best Sellers" at bounding box center [1440, 513] width 126 height 27
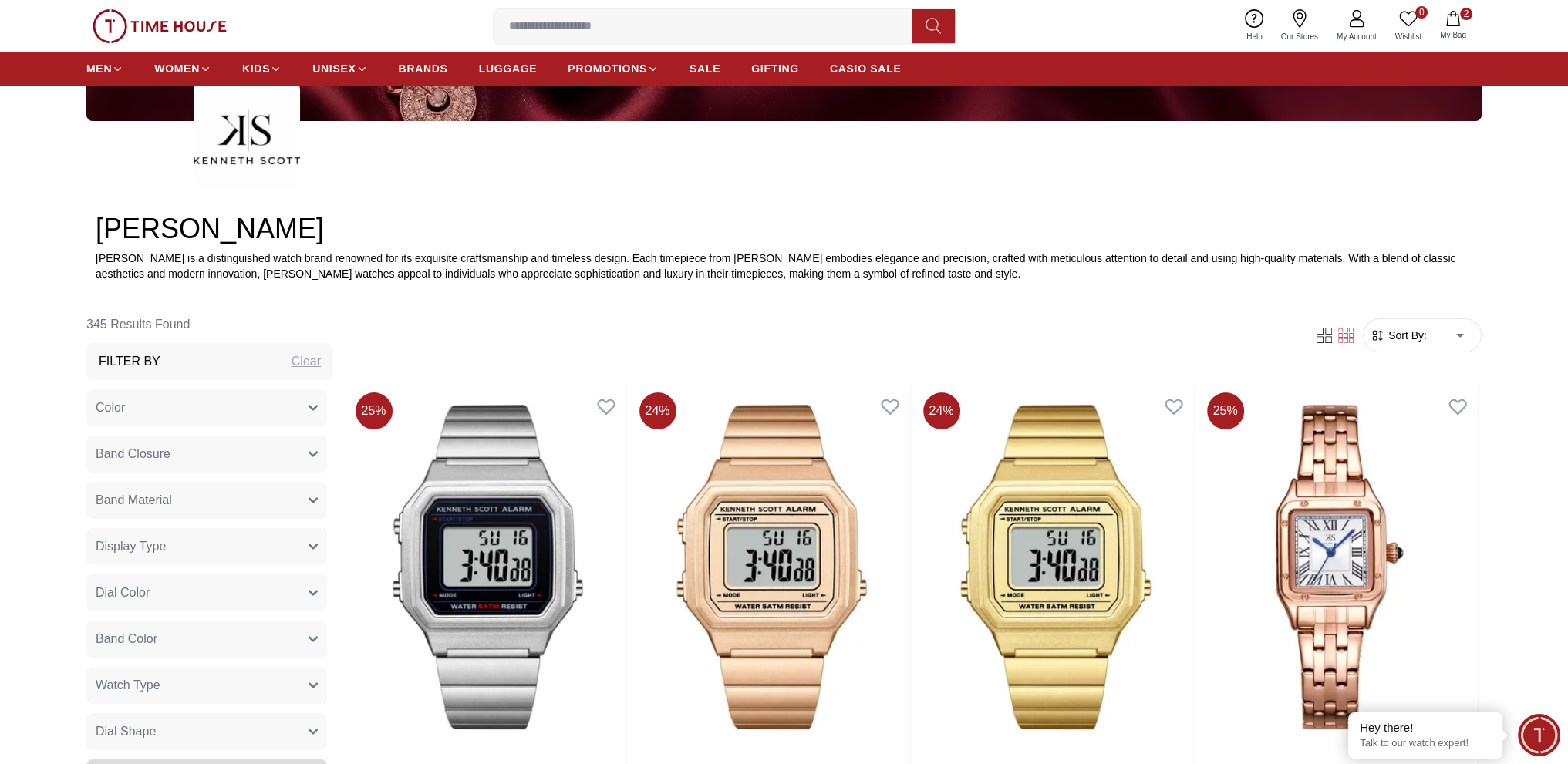
type input "*"
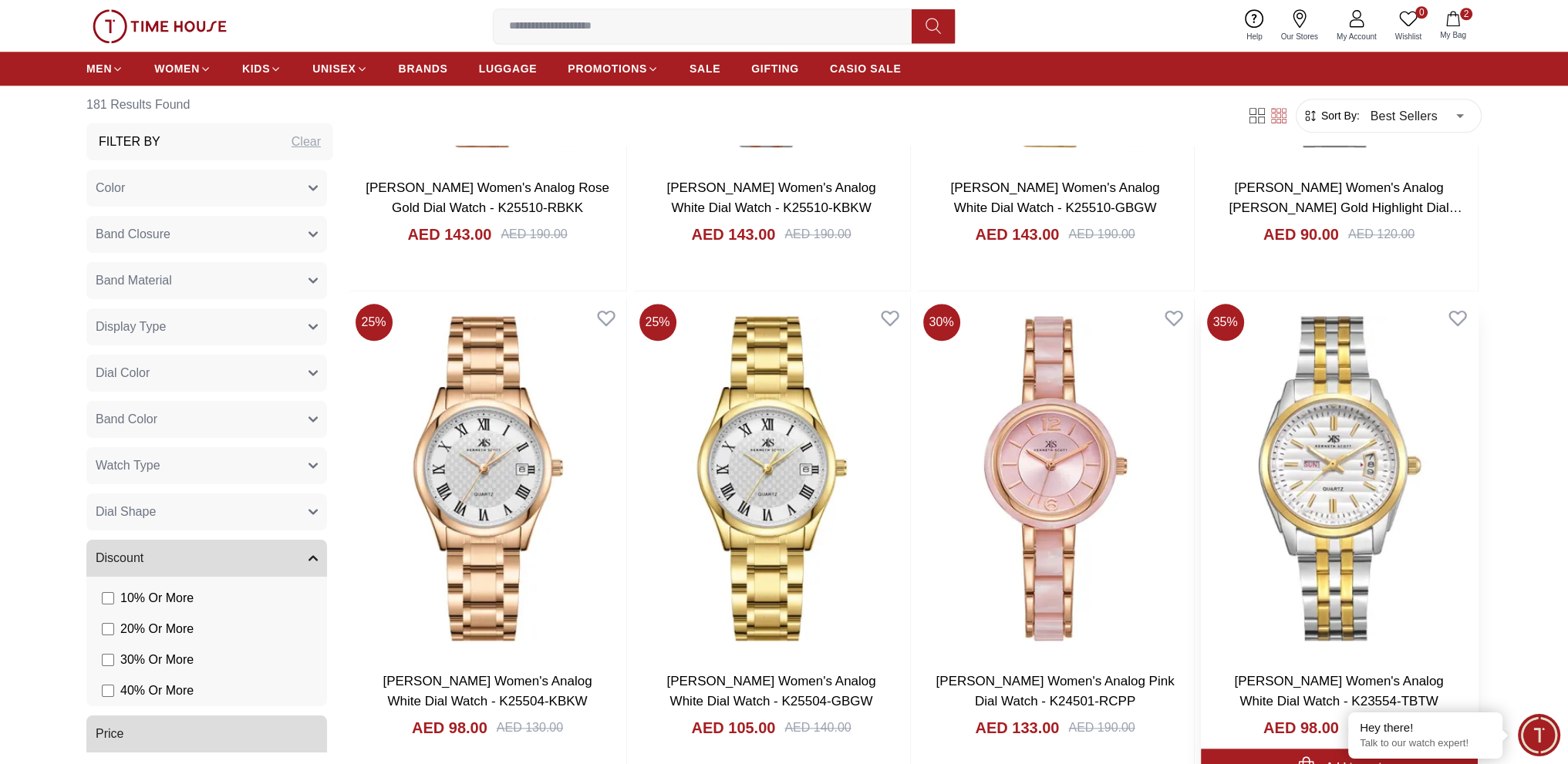
scroll to position [2389, 0]
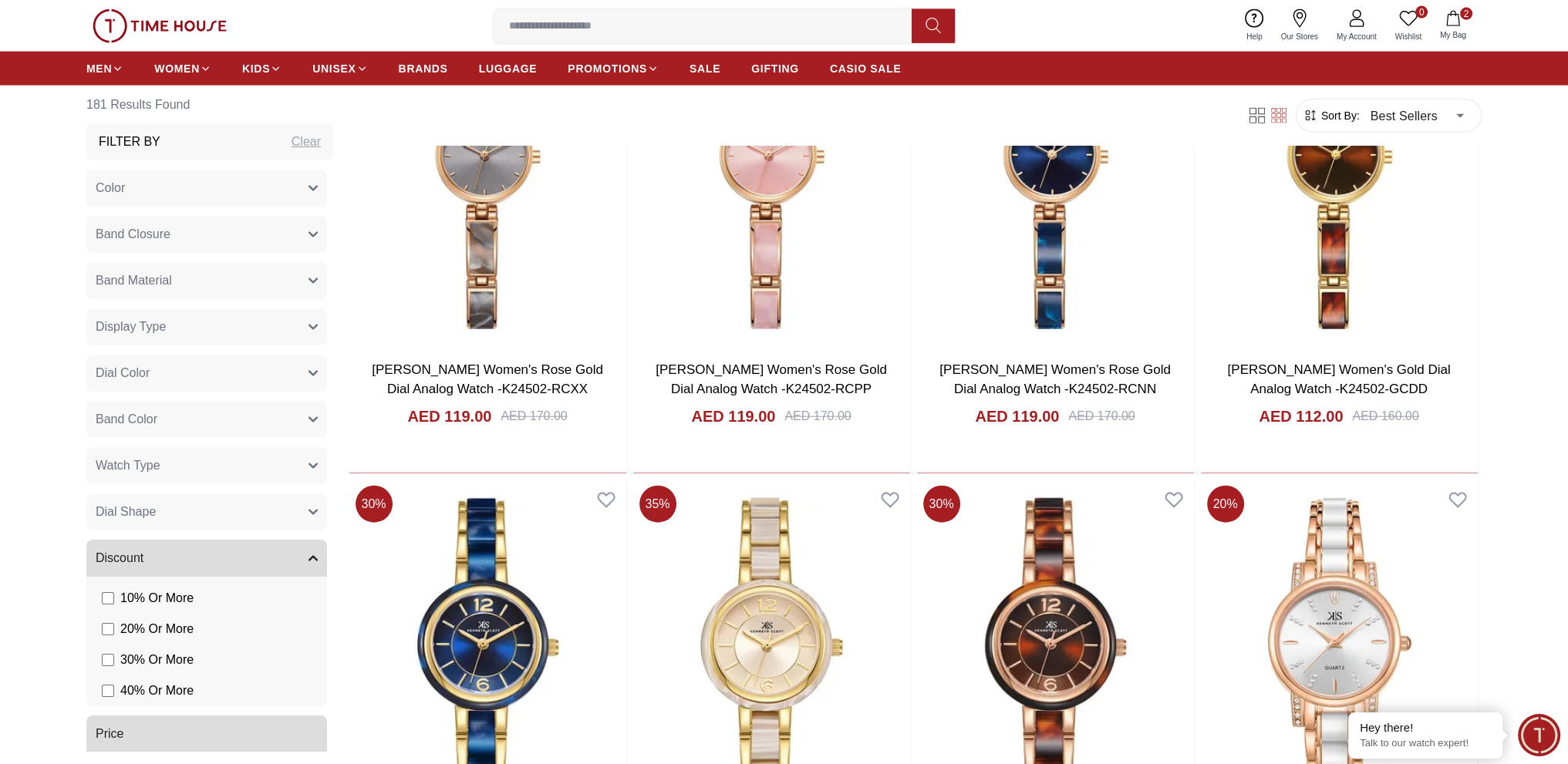
scroll to position [4933, 0]
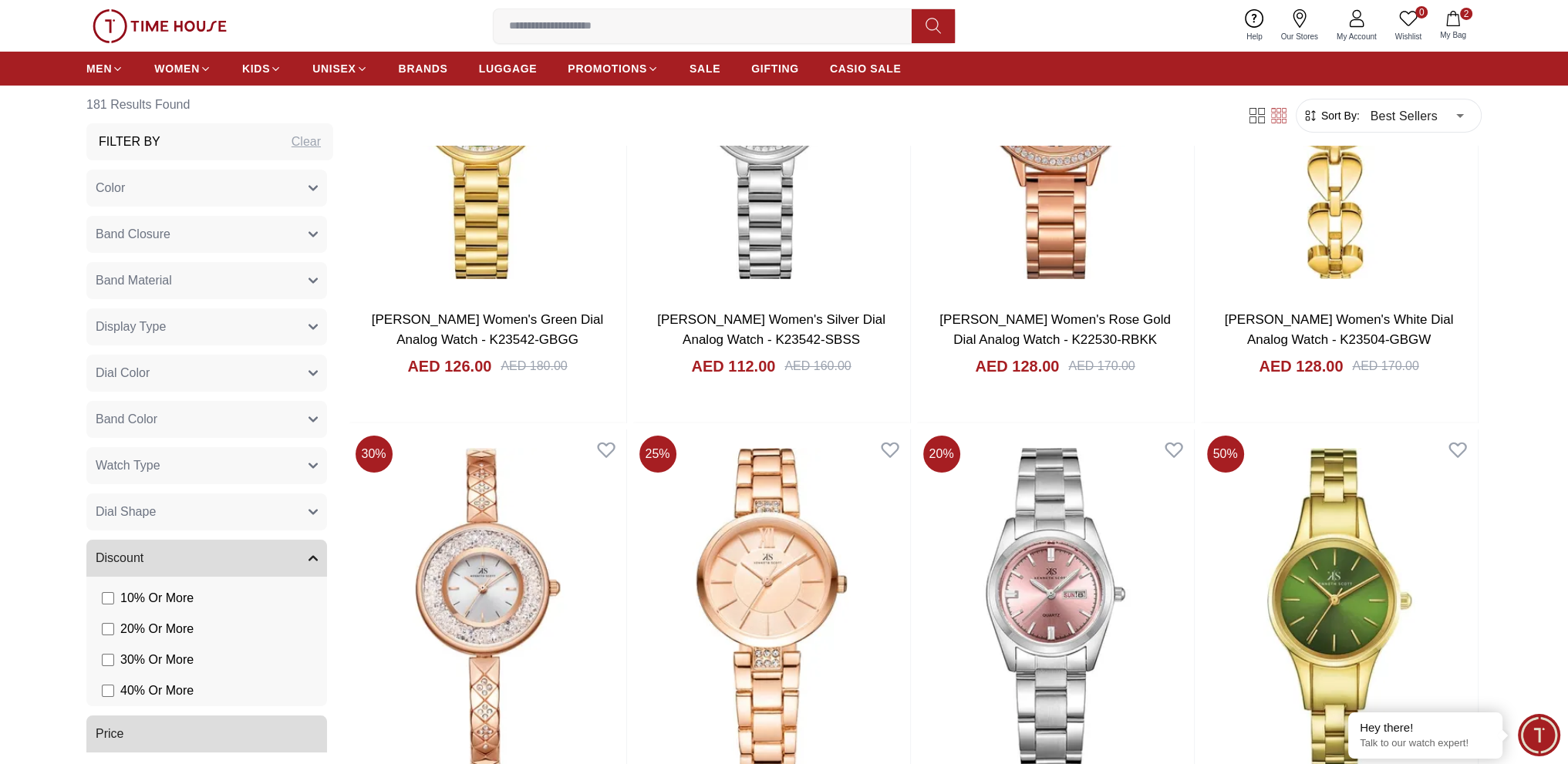
scroll to position [7167, 0]
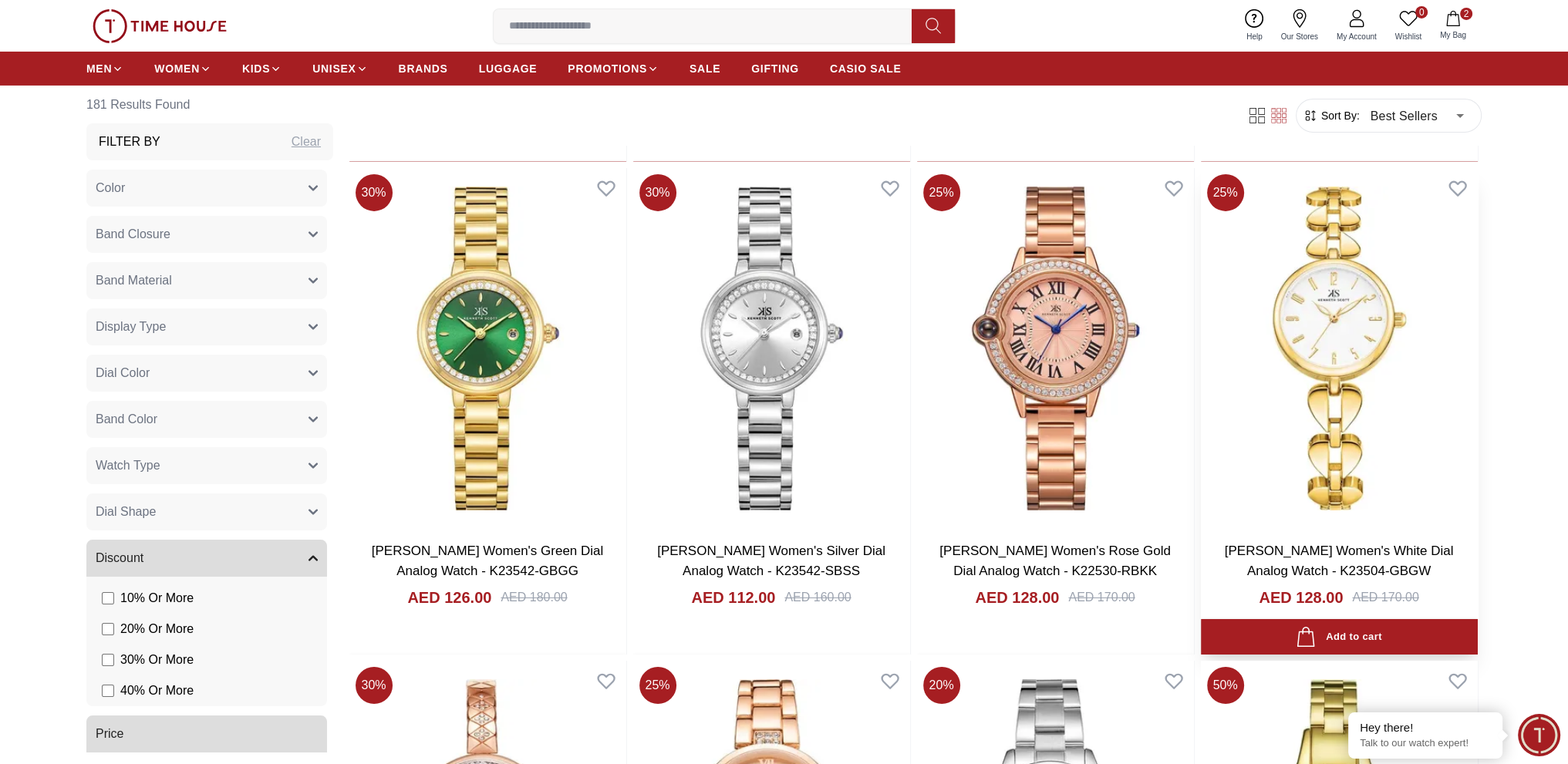
click at [1341, 360] on img at bounding box center [1339, 349] width 277 height 361
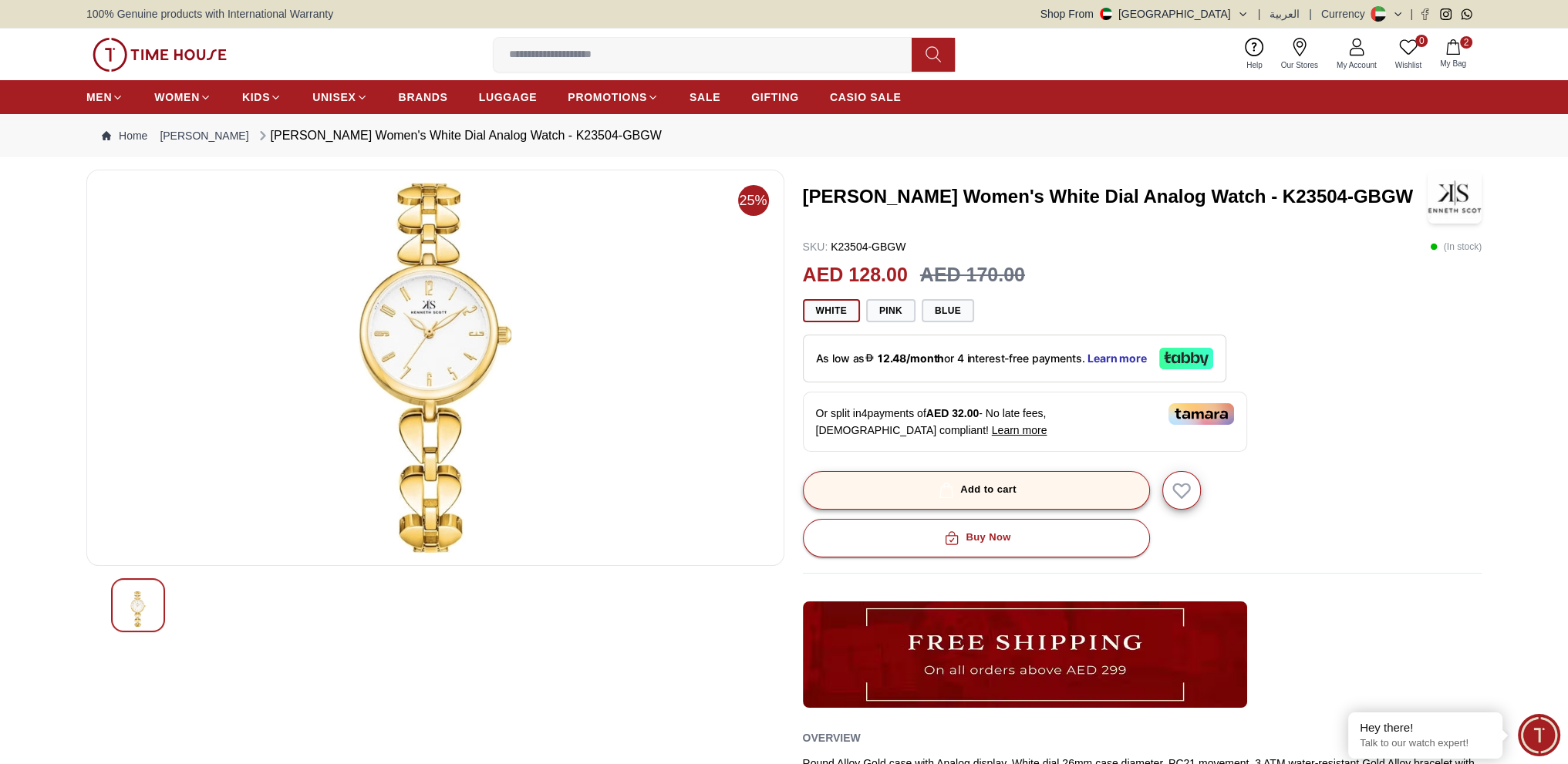
click at [1017, 489] on button "Add to cart" at bounding box center [976, 489] width 347 height 38
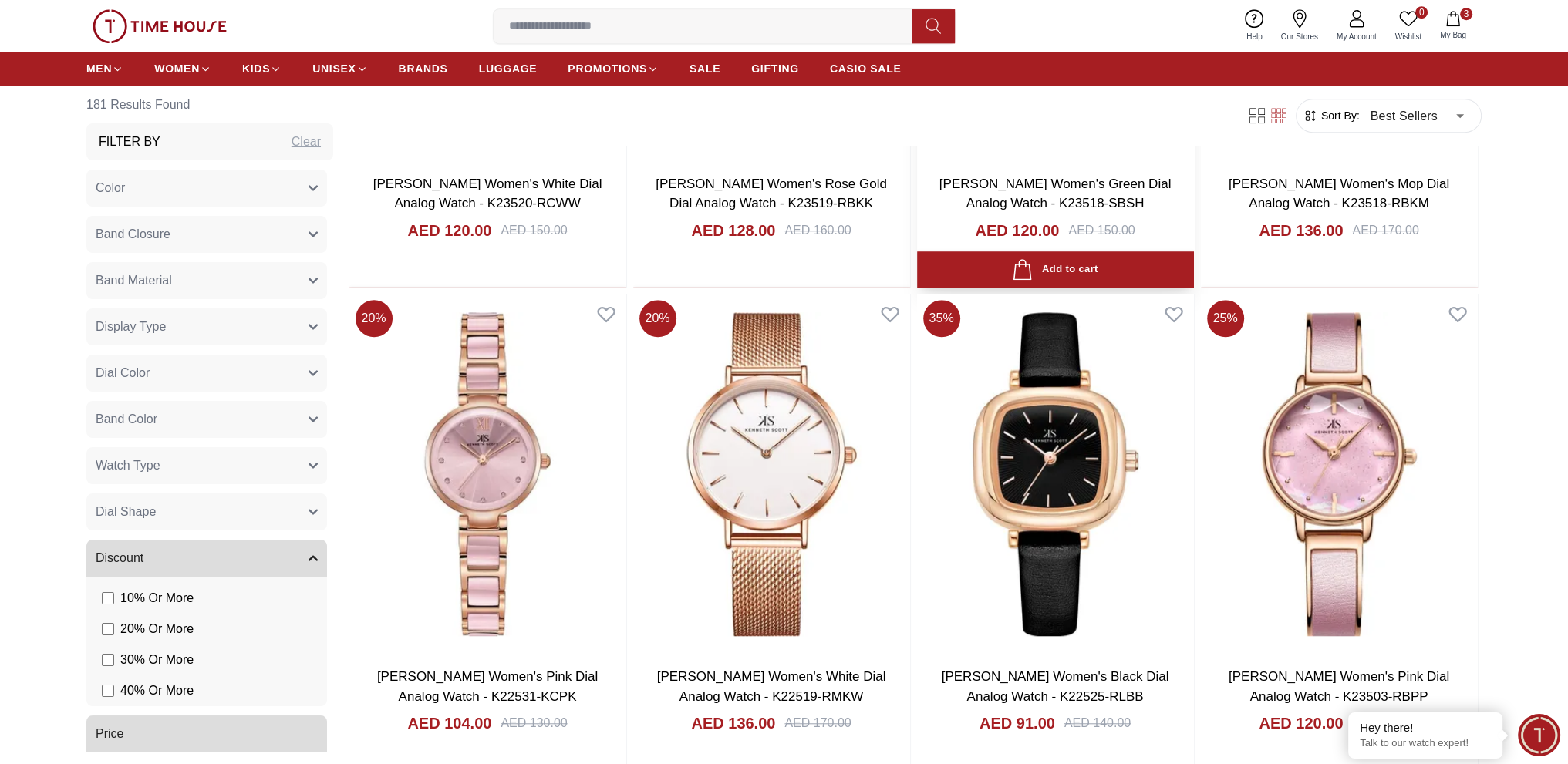
scroll to position [1649, 0]
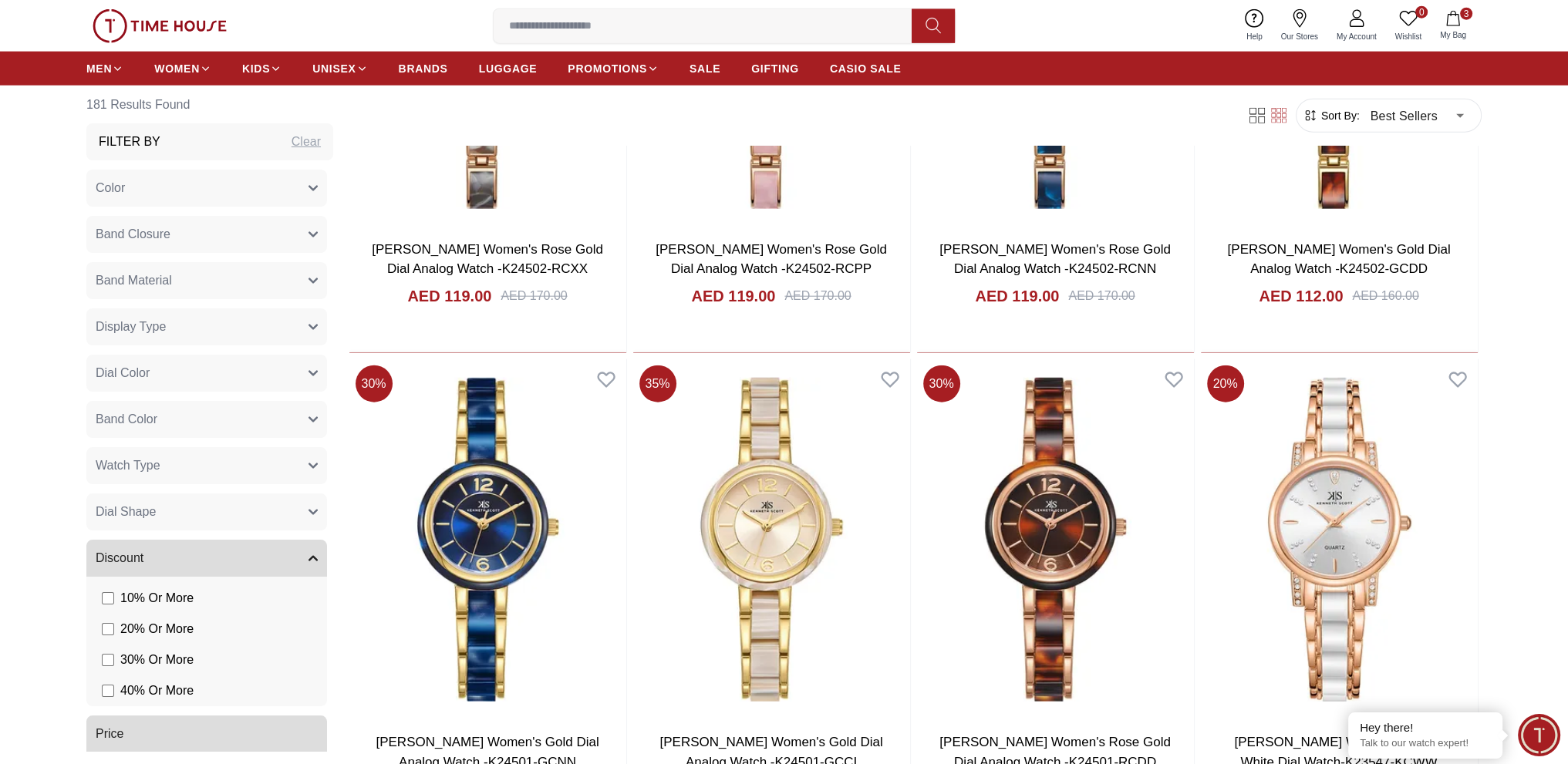
scroll to position [5071, 0]
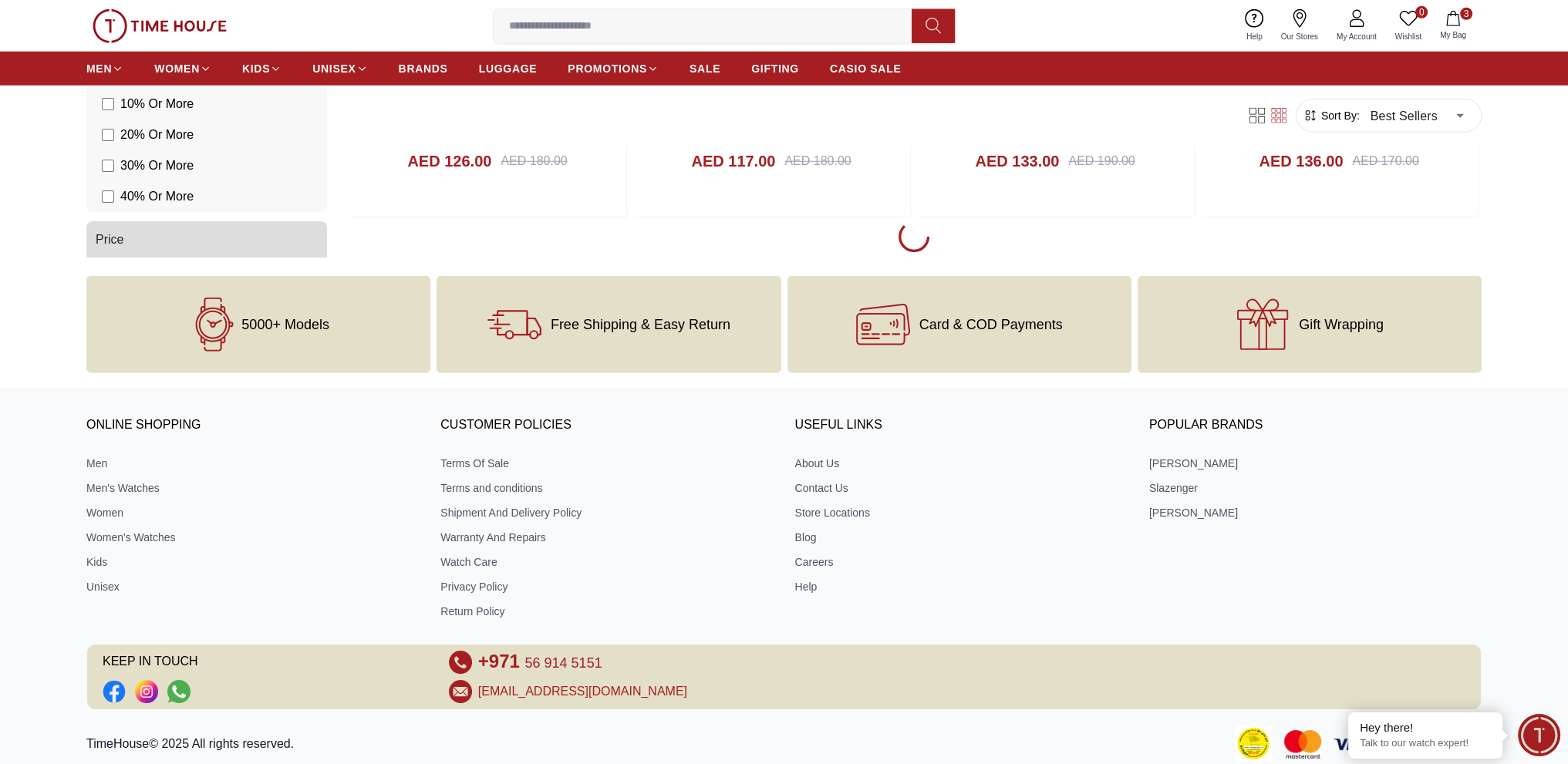
scroll to position [5592, 0]
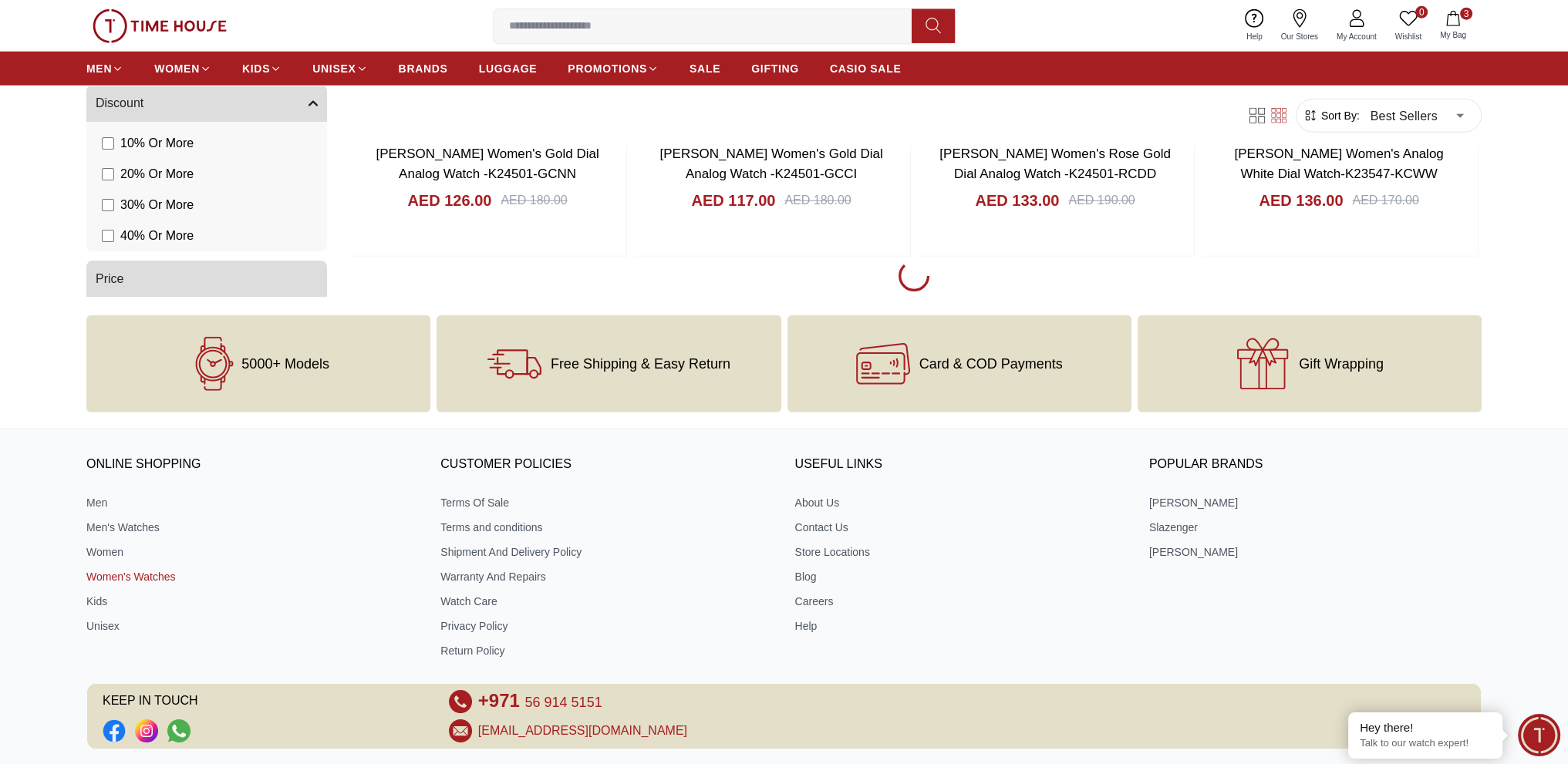
click at [136, 573] on link "Women's Watches" at bounding box center [252, 577] width 332 height 16
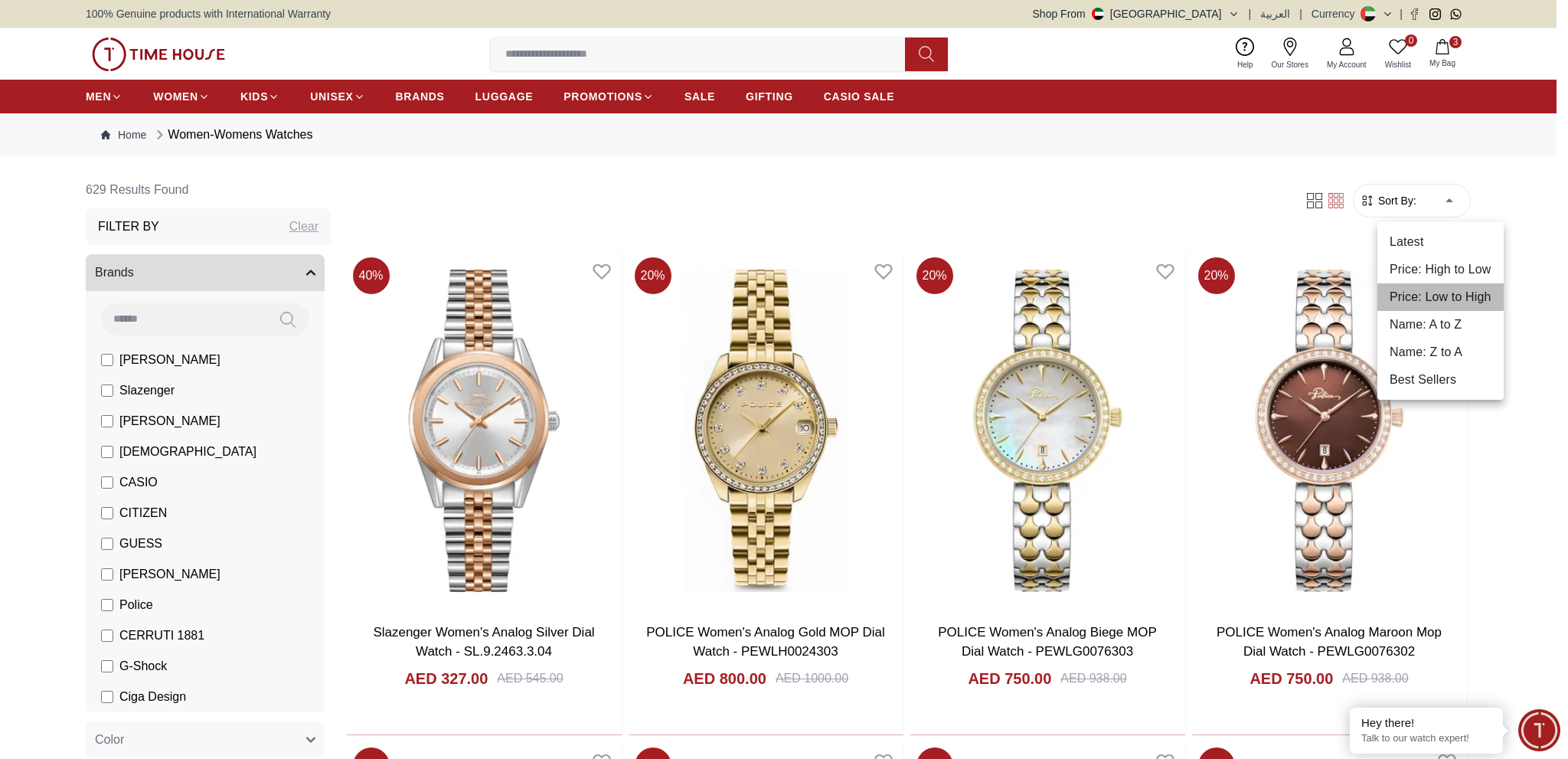
click at [1448, 298] on li "Price: Low to High" at bounding box center [1440, 297] width 126 height 27
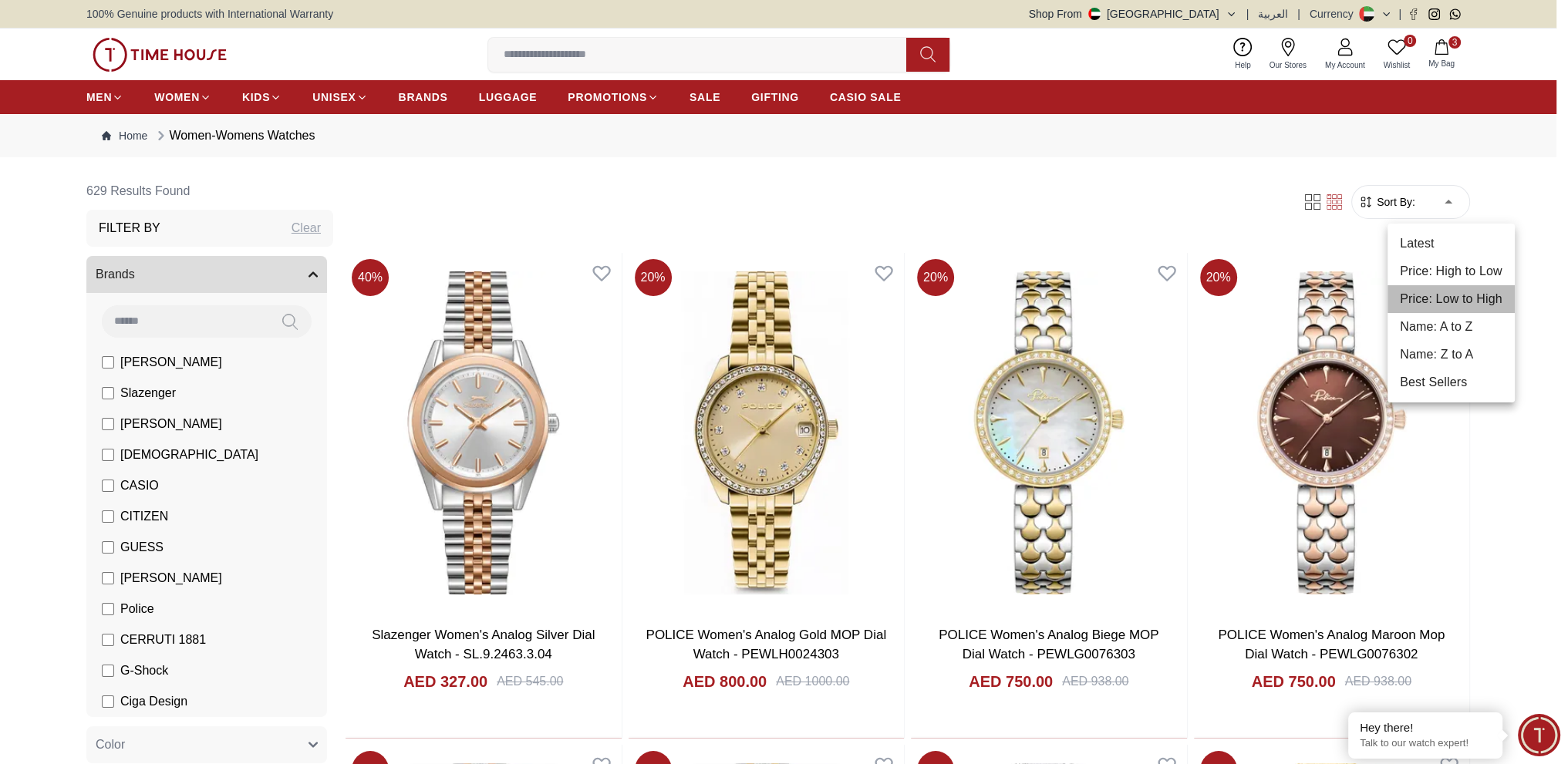
type input "*"
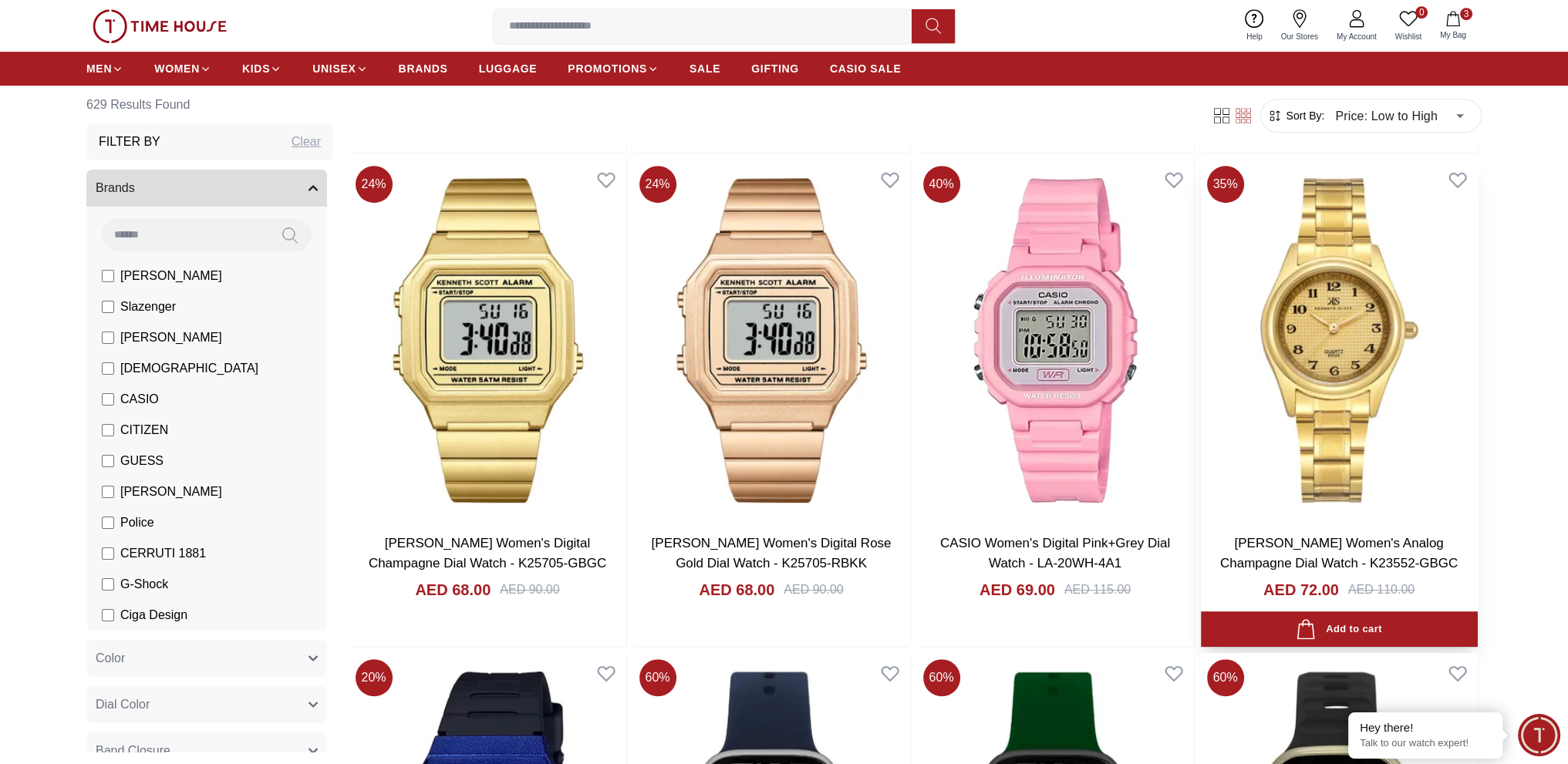
scroll to position [1464, 0]
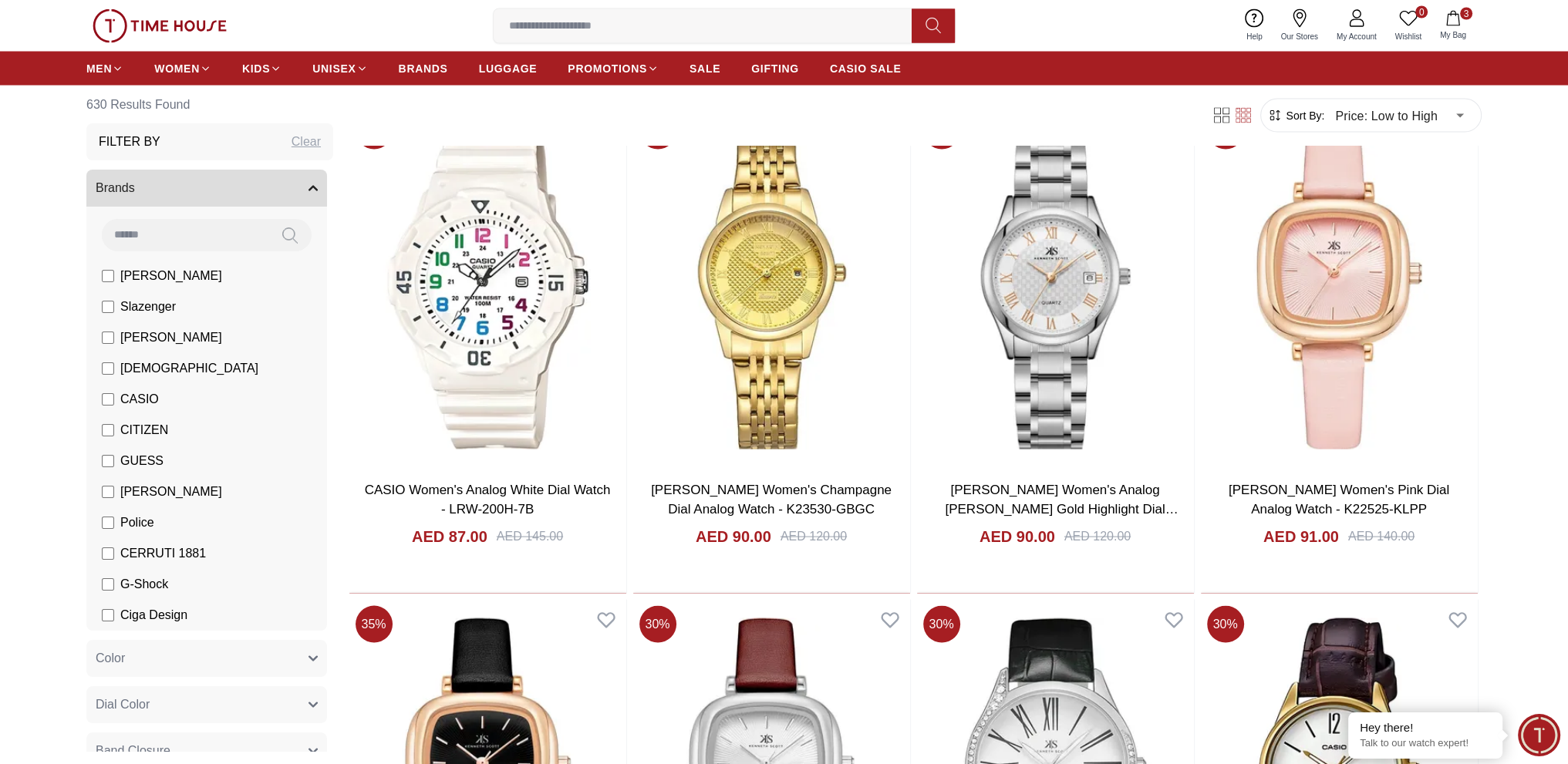
scroll to position [4316, 0]
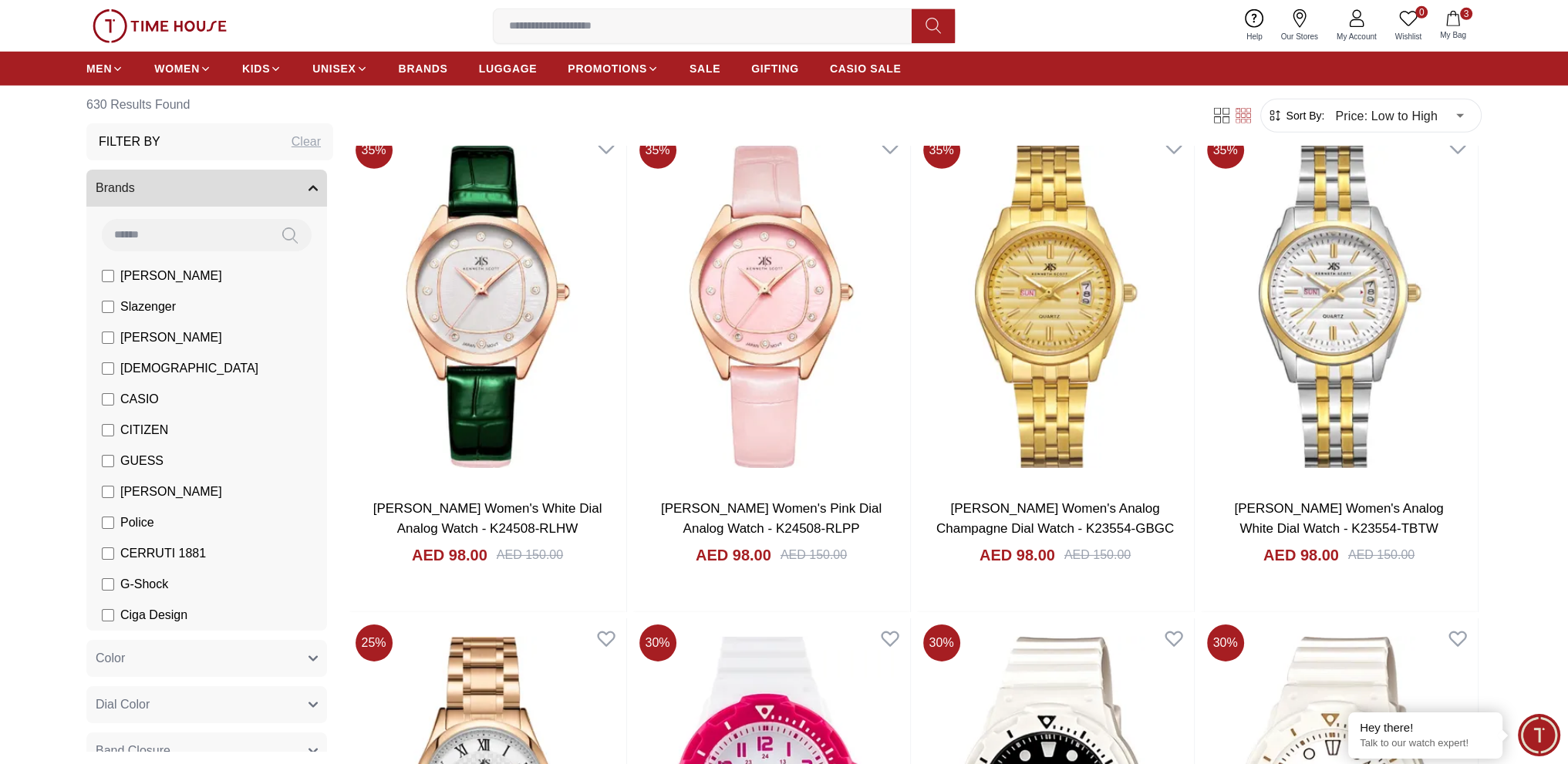
scroll to position [6628, 0]
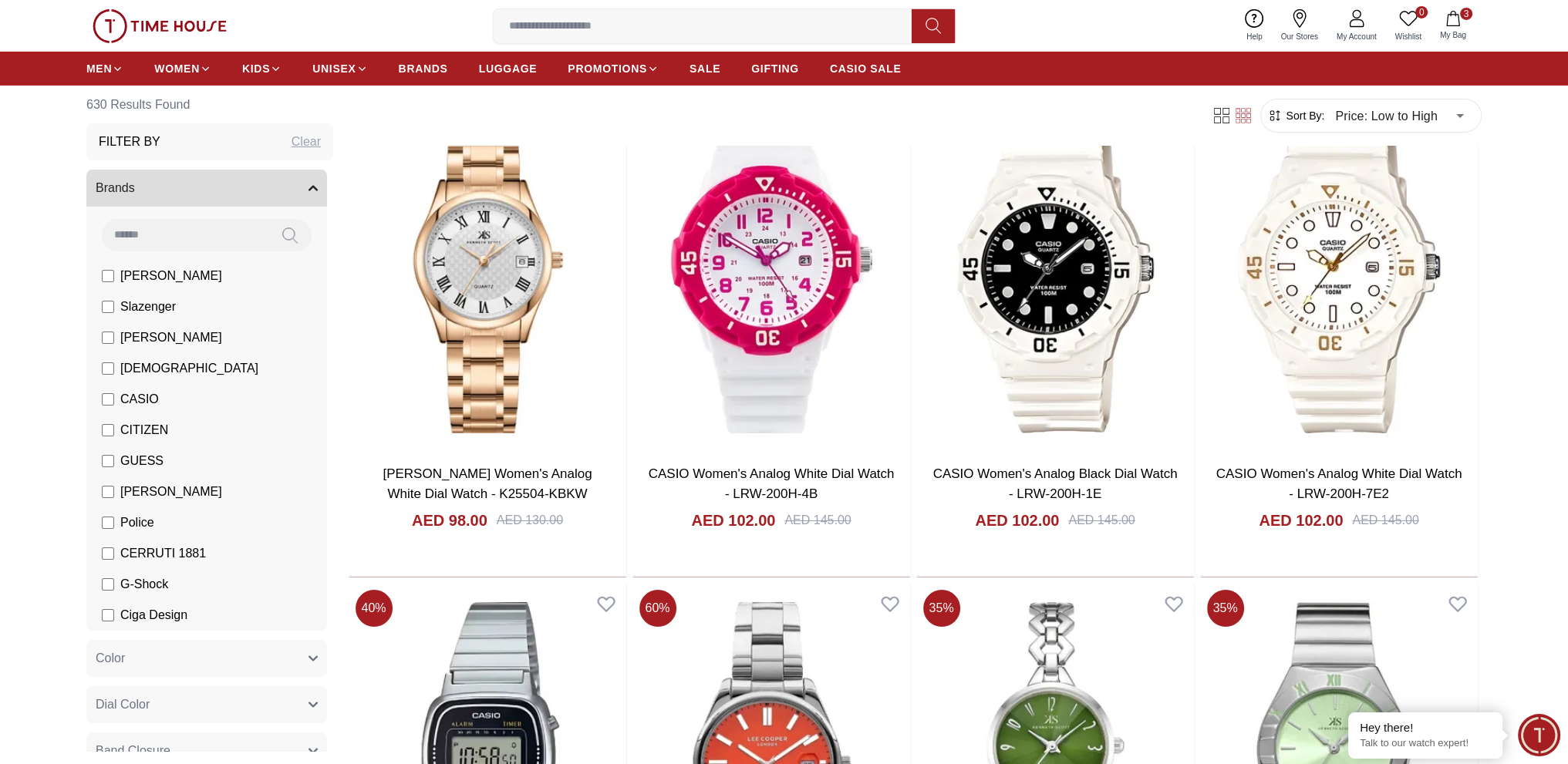
scroll to position [7167, 0]
